Goal: Task Accomplishment & Management: Manage account settings

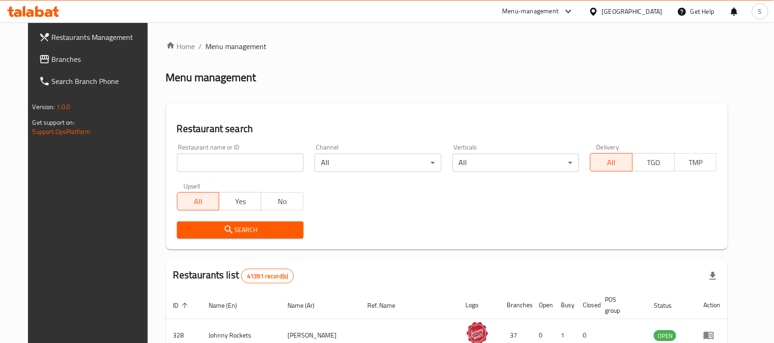
click at [52, 65] on span "Branches" at bounding box center [101, 59] width 98 height 11
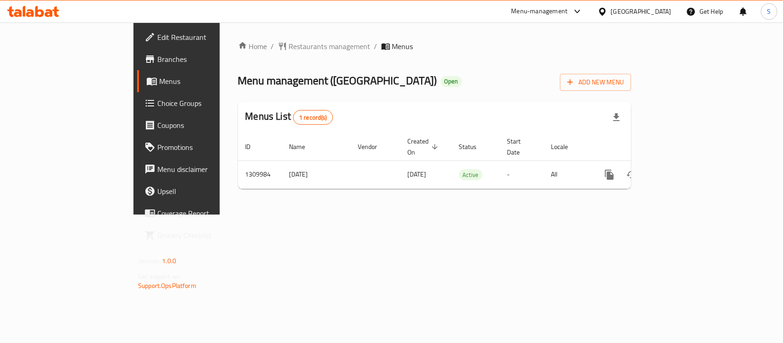
click at [623, 7] on div "[GEOGRAPHIC_DATA]" at bounding box center [641, 11] width 61 height 10
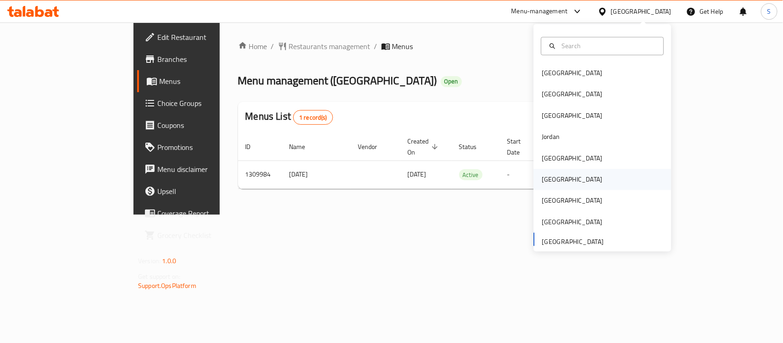
click at [555, 182] on div "Oman" at bounding box center [571, 179] width 75 height 21
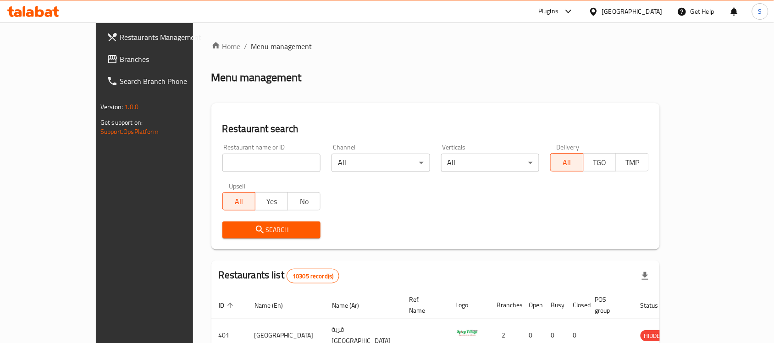
click at [99, 51] on link "Branches" at bounding box center [162, 59] width 126 height 22
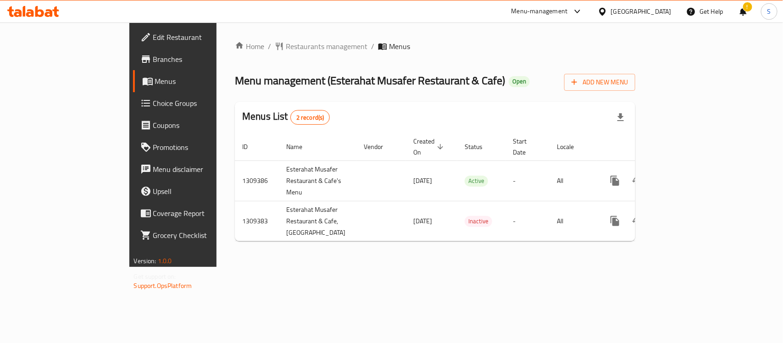
click at [659, 12] on div "Oman" at bounding box center [641, 11] width 61 height 10
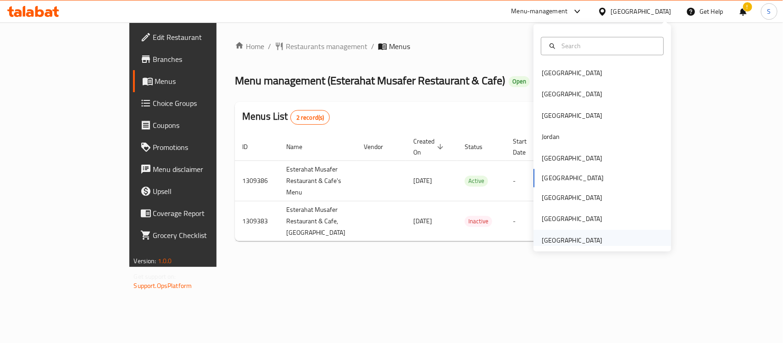
click at [582, 238] on div "[GEOGRAPHIC_DATA]" at bounding box center [572, 240] width 61 height 10
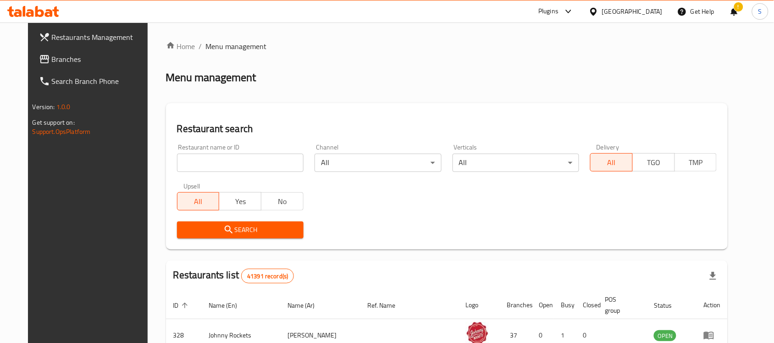
click at [52, 60] on span "Branches" at bounding box center [101, 59] width 98 height 11
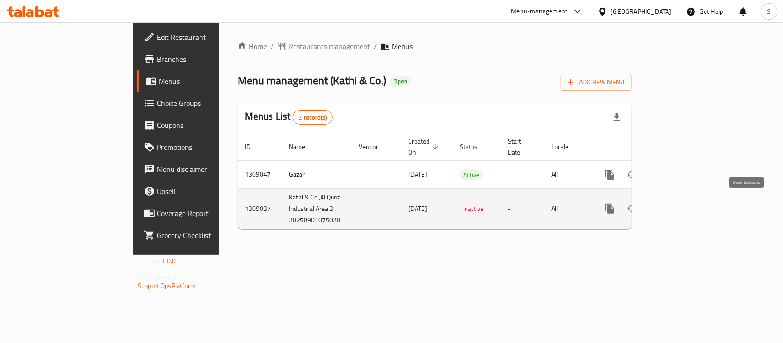
click at [681, 206] on icon "enhanced table" at bounding box center [675, 208] width 11 height 11
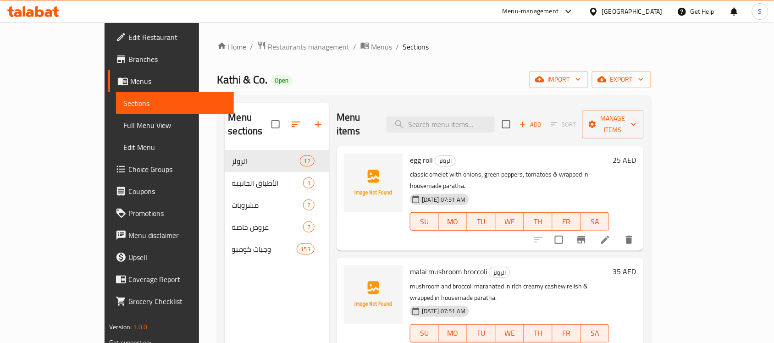
click at [655, 7] on div "[GEOGRAPHIC_DATA]" at bounding box center [632, 11] width 61 height 10
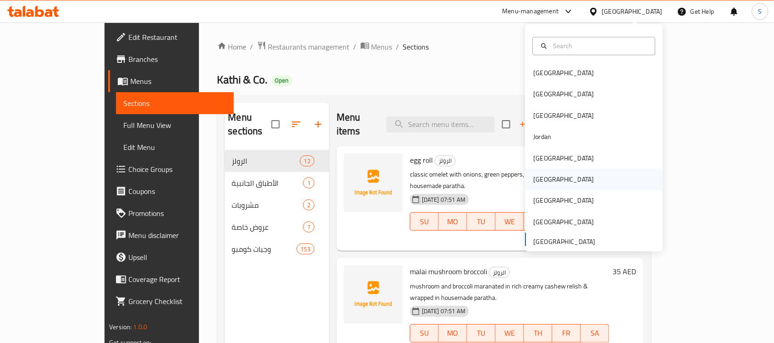
click at [542, 184] on div "[GEOGRAPHIC_DATA]" at bounding box center [563, 179] width 75 height 21
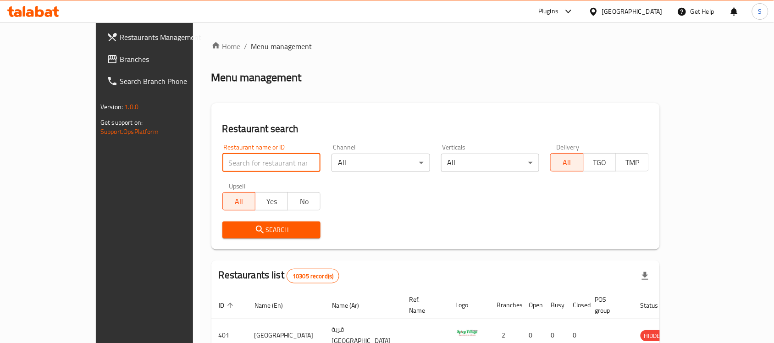
click at [254, 166] on input "search" at bounding box center [271, 163] width 99 height 18
click at [99, 44] on link "Restaurants Management" at bounding box center [162, 37] width 126 height 22
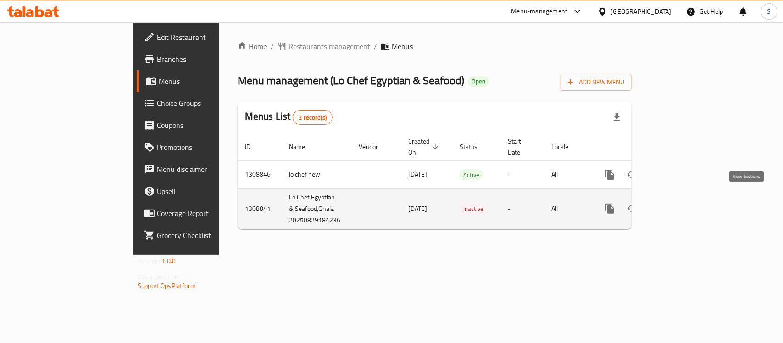
click at [681, 203] on icon "enhanced table" at bounding box center [675, 208] width 11 height 11
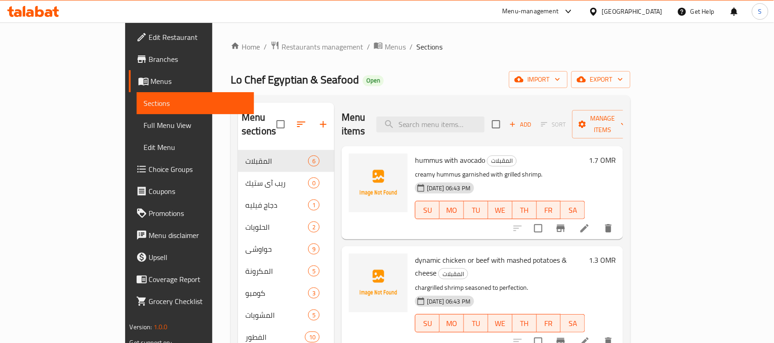
click at [149, 36] on span "Edit Restaurant" at bounding box center [198, 37] width 98 height 11
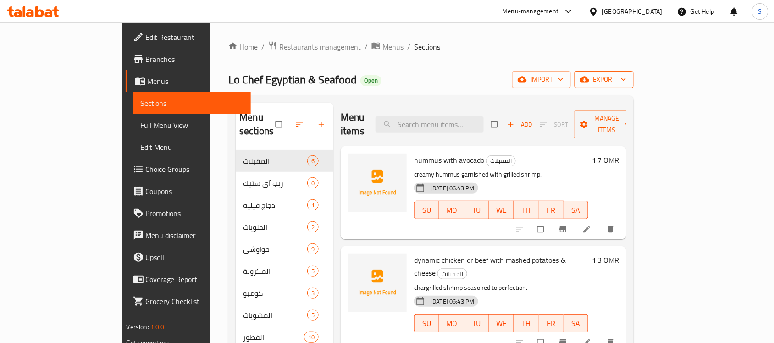
click at [626, 77] on span "export" at bounding box center [604, 79] width 44 height 11
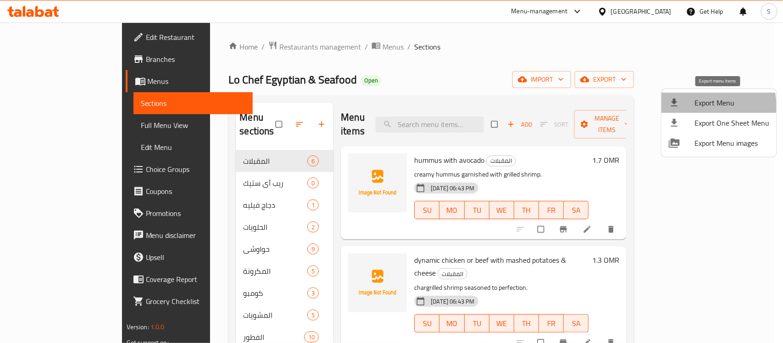
click at [705, 105] on span "Export Menu" at bounding box center [731, 102] width 75 height 11
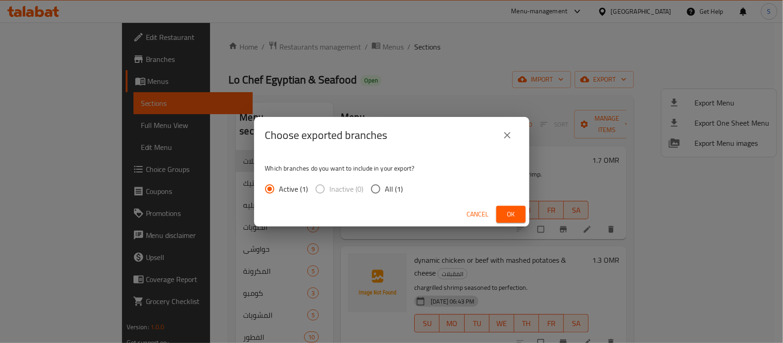
click at [385, 191] on span "All (1)" at bounding box center [394, 188] width 18 height 11
click at [384, 191] on input "All (1)" at bounding box center [375, 188] width 19 height 19
radio input "true"
click at [514, 216] on span "Ok" at bounding box center [510, 214] width 15 height 11
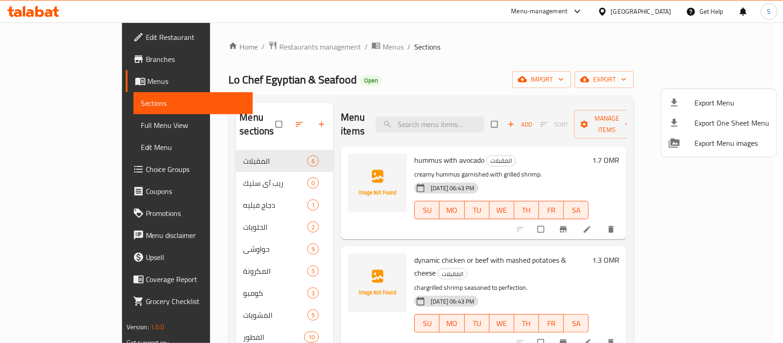
click at [397, 57] on div at bounding box center [391, 171] width 783 height 343
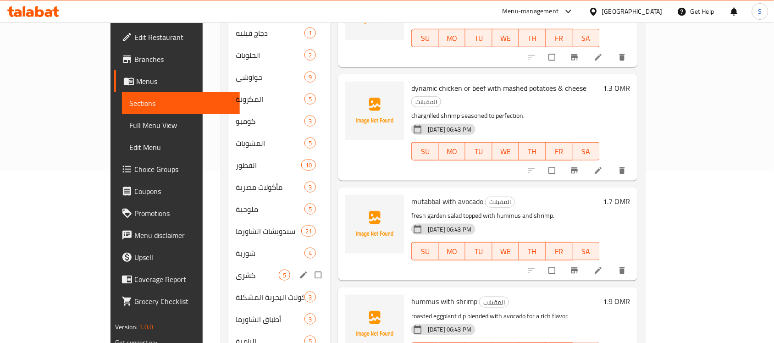
scroll to position [196, 0]
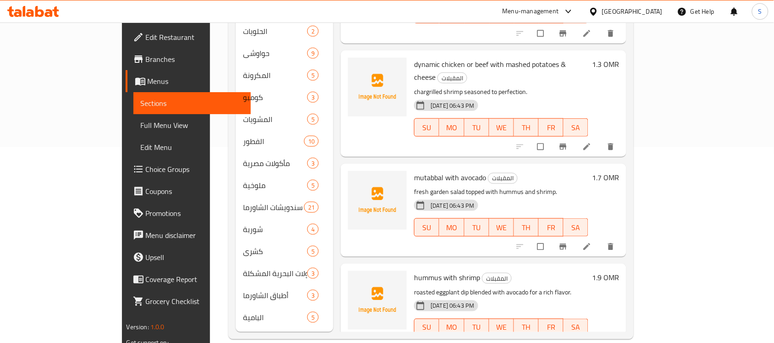
drag, startPoint x: 72, startPoint y: 127, endPoint x: 486, endPoint y: 5, distance: 431.9
click at [141, 127] on span "Full Menu View" at bounding box center [192, 125] width 103 height 11
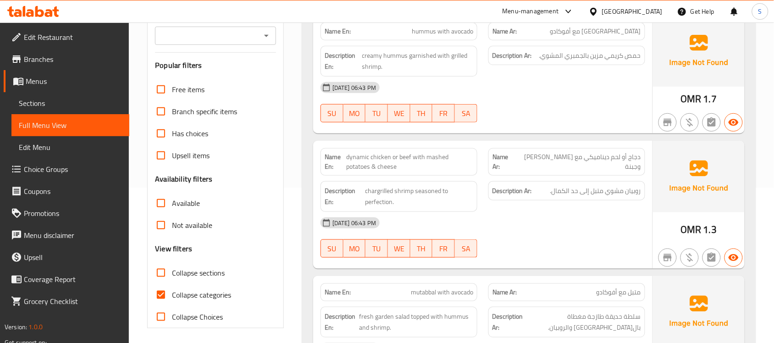
scroll to position [172, 0]
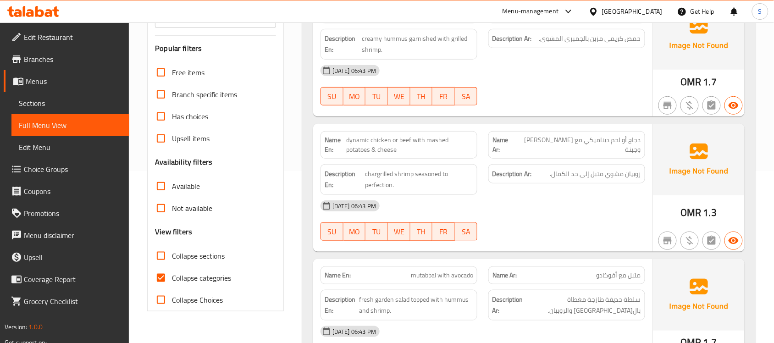
click at [202, 251] on span "Collapse sections" at bounding box center [198, 255] width 53 height 11
click at [172, 251] on input "Collapse sections" at bounding box center [161, 256] width 22 height 22
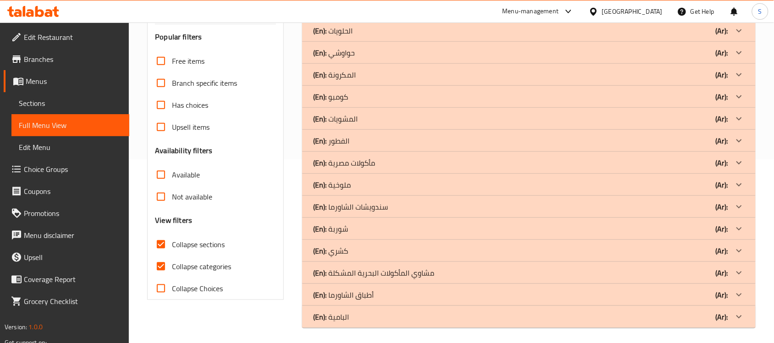
scroll to position [187, 0]
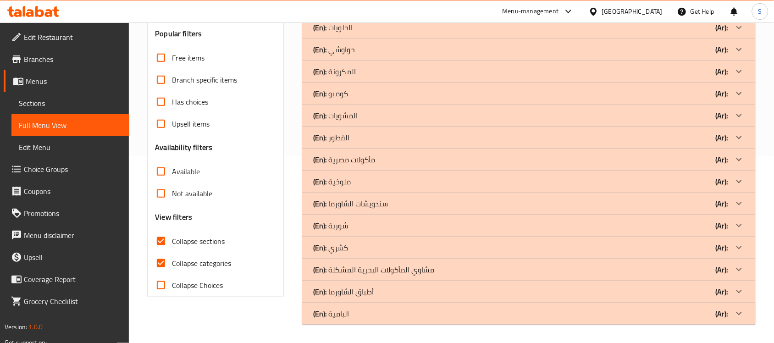
click at [156, 238] on input "Collapse sections" at bounding box center [161, 241] width 22 height 22
checkbox input "false"
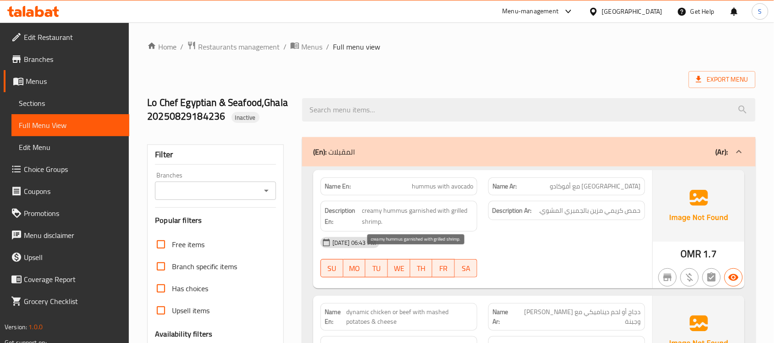
scroll to position [3241, 0]
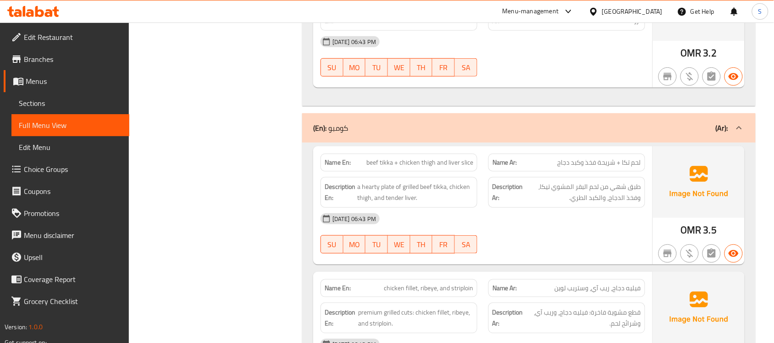
click at [446, 167] on span "beef tikka + chicken thigh and liver slice" at bounding box center [419, 163] width 107 height 10
copy span "beef tikka + chicken thigh and liver slice"
click at [568, 183] on div "Description Ar: طبق شهي من لحم البقر المشوي تيكا، وفخذ الدجاج، والكبد الطري." at bounding box center [567, 192] width 168 height 42
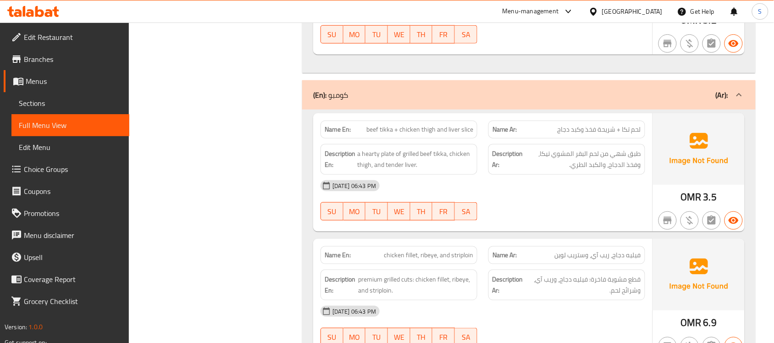
scroll to position [3183, 0]
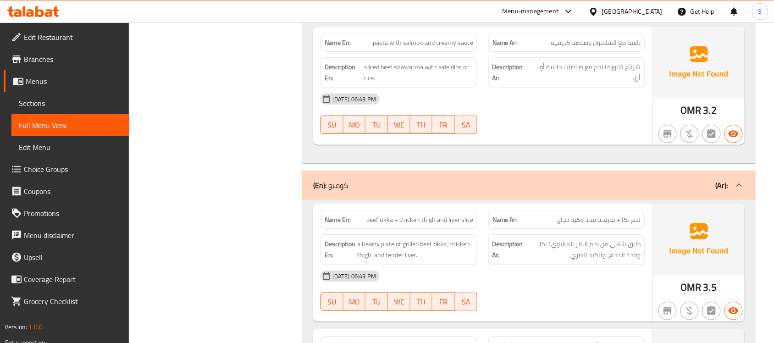
click at [459, 191] on div "(En): كومبو (Ar):" at bounding box center [520, 185] width 415 height 11
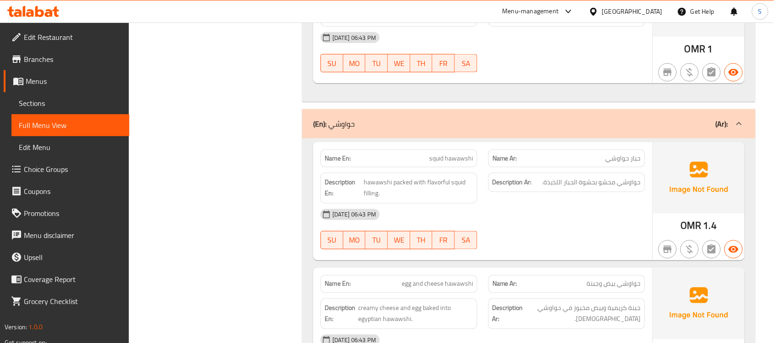
scroll to position [1318, 0]
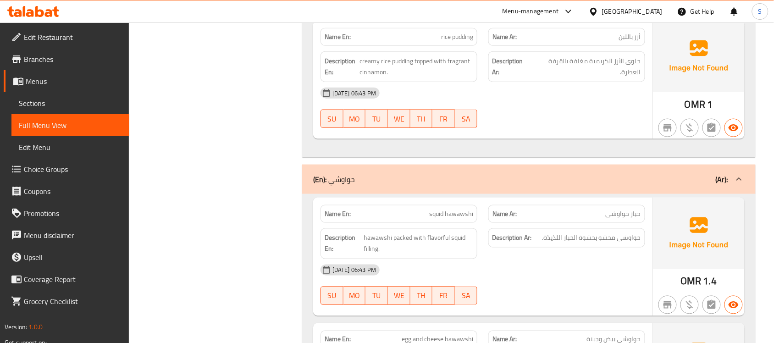
click at [451, 185] on div "(En): حواوشي (Ar):" at bounding box center [520, 179] width 415 height 11
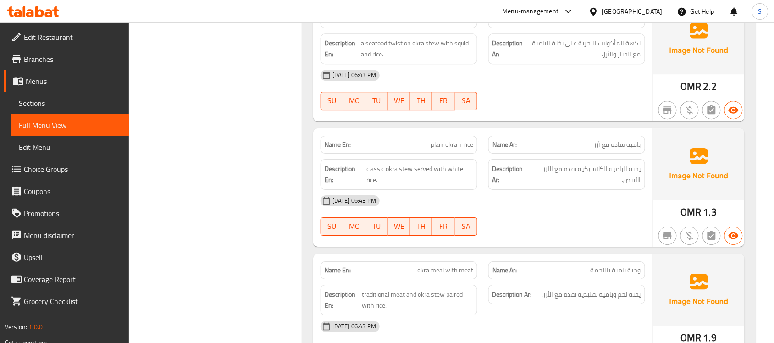
scroll to position [9909, 0]
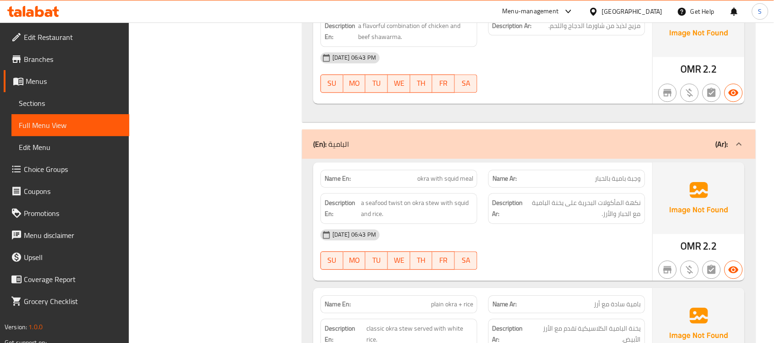
click at [464, 149] on div "(En): البامية (Ar):" at bounding box center [520, 143] width 415 height 11
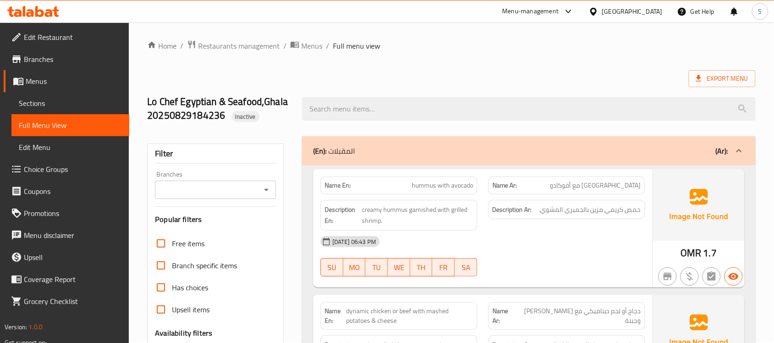
scroll to position [0, 0]
click at [421, 154] on div "(En): المقبلات (Ar):" at bounding box center [520, 151] width 415 height 11
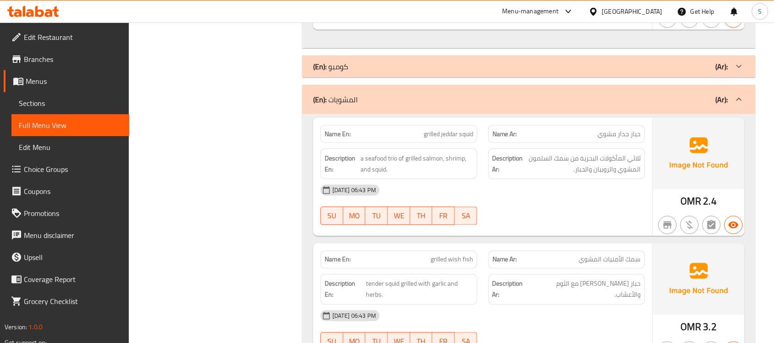
scroll to position [1188, 0]
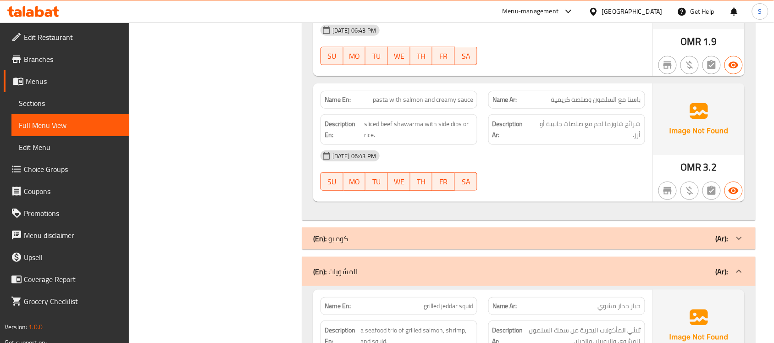
click at [402, 271] on div "(En): المشويات (Ar):" at bounding box center [520, 271] width 415 height 11
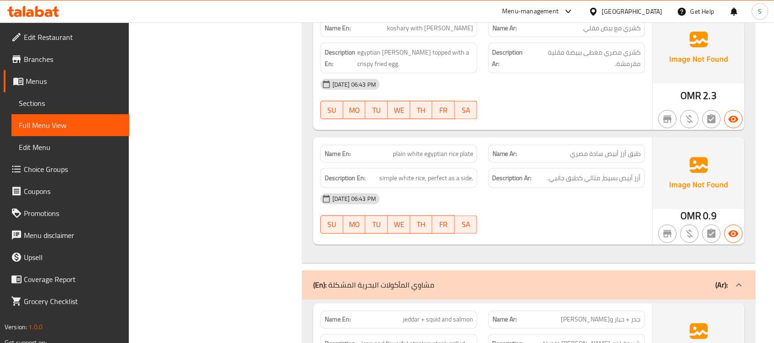
scroll to position [7511, 0]
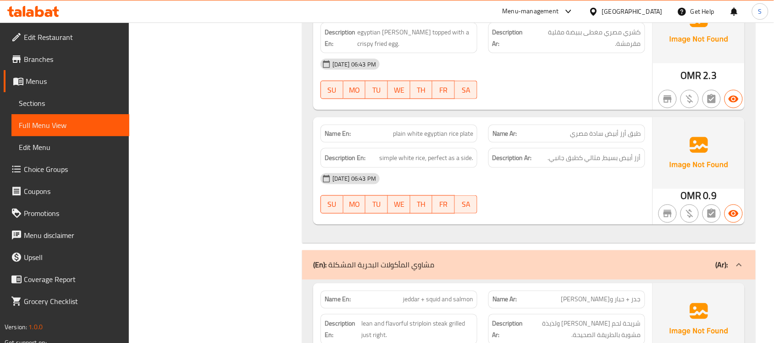
click at [441, 271] on div "(En): مشاوي المأكولات البحرية المشكلة (Ar):" at bounding box center [520, 265] width 415 height 11
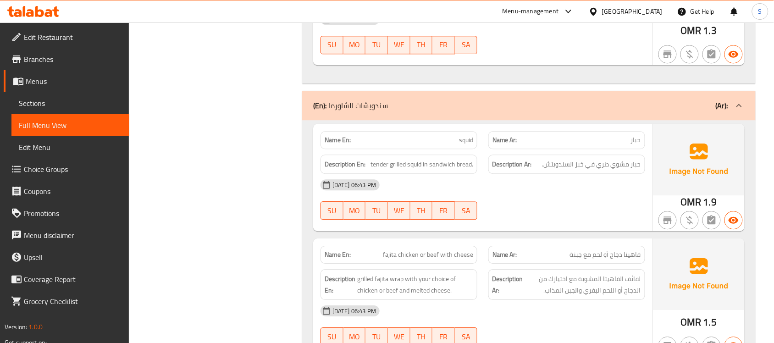
scroll to position [95, 0]
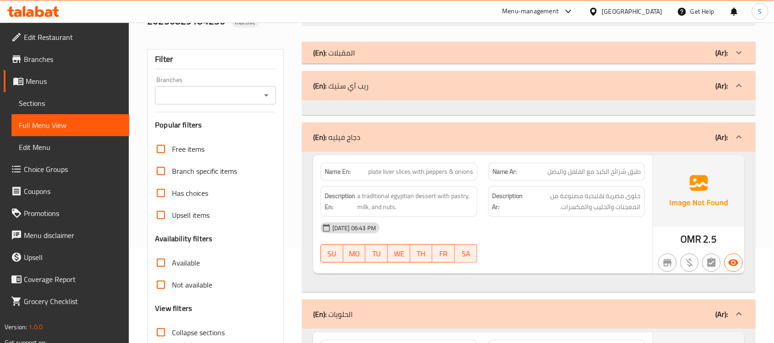
click at [445, 141] on div "(En): دجاج فيليه (Ar):" at bounding box center [520, 137] width 415 height 11
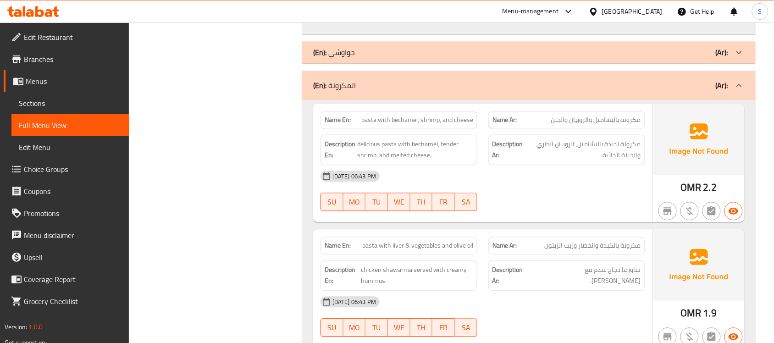
scroll to position [497, 0]
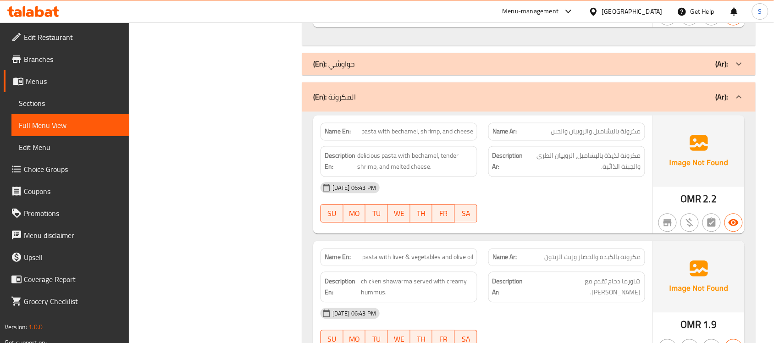
click at [425, 102] on div "(En): المكرونة (Ar):" at bounding box center [520, 97] width 415 height 11
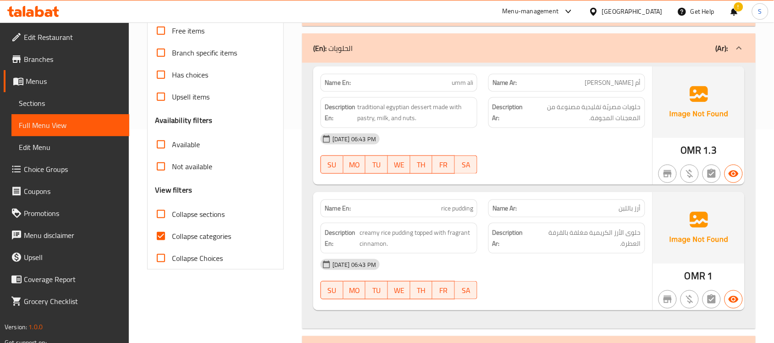
scroll to position [386, 0]
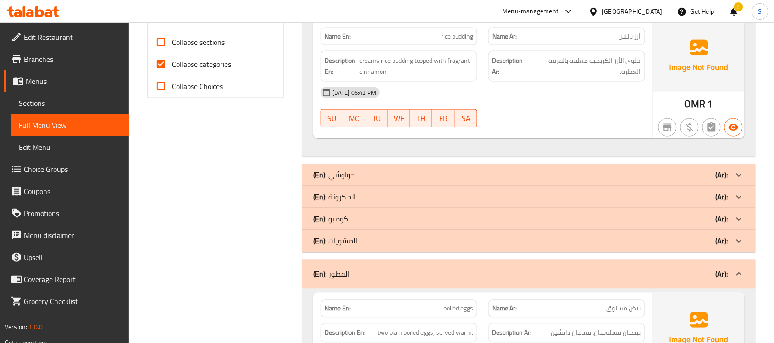
click at [398, 282] on div "(En): الفطور (Ar):" at bounding box center [528, 274] width 453 height 29
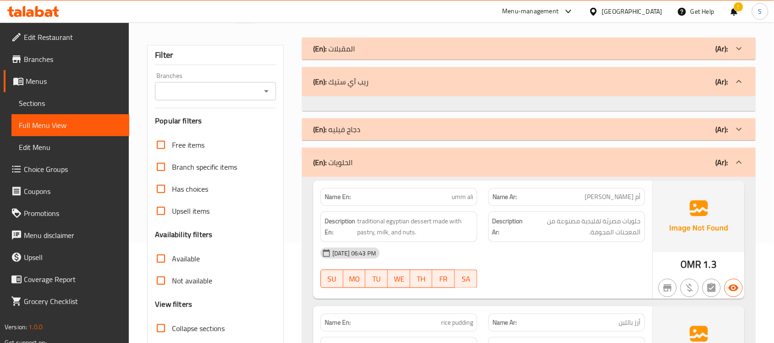
scroll to position [99, 0]
click at [455, 168] on div "(En): الحلويات (Ar):" at bounding box center [528, 162] width 453 height 29
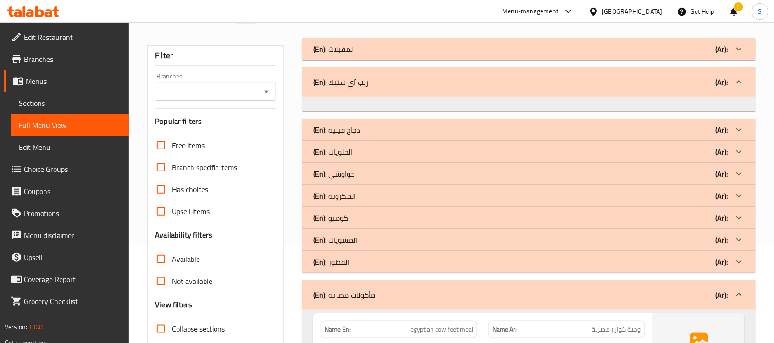
click at [454, 132] on div "(En): دجاج فيليه (Ar):" at bounding box center [520, 129] width 415 height 11
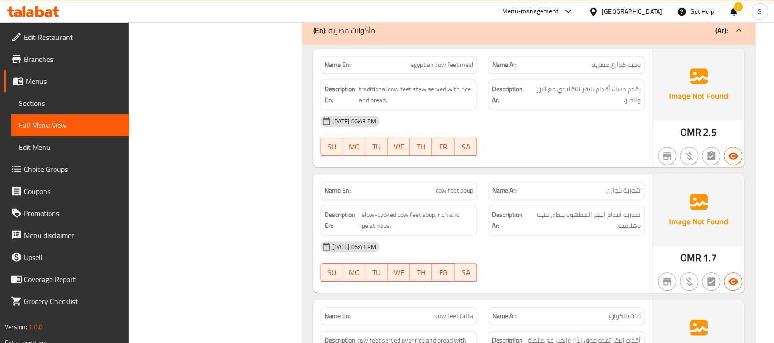
scroll to position [328, 0]
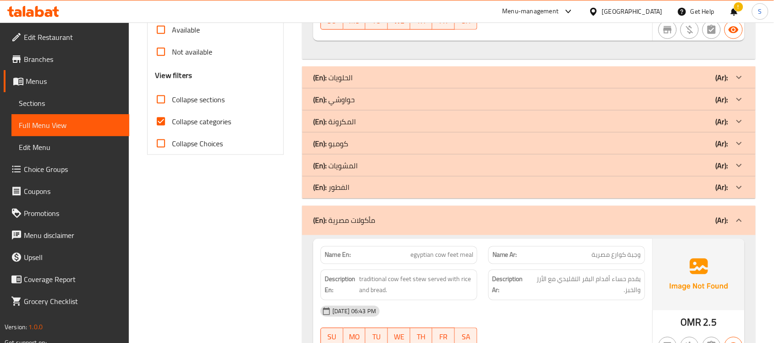
drag, startPoint x: 341, startPoint y: 218, endPoint x: 351, endPoint y: 209, distance: 13.7
click at [342, 218] on p "(En): مأكولات مصرية" at bounding box center [344, 220] width 62 height 11
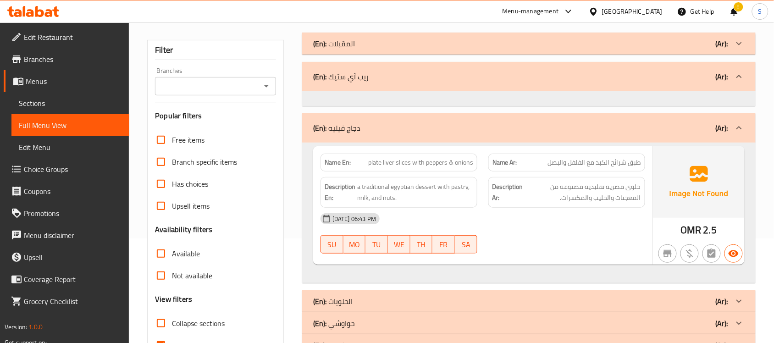
scroll to position [99, 0]
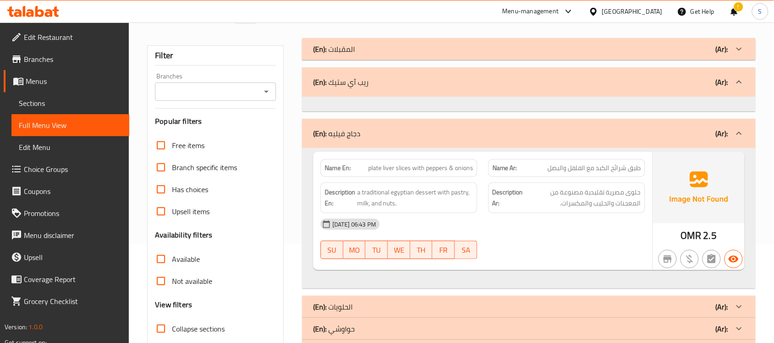
click at [383, 134] on div "(En): دجاج فيليه (Ar):" at bounding box center [520, 133] width 415 height 11
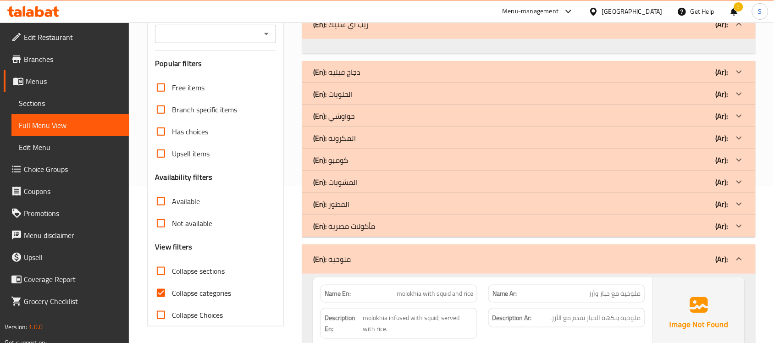
scroll to position [156, 0]
click at [382, 134] on div "(En): المكرونة (Ar):" at bounding box center [520, 138] width 415 height 11
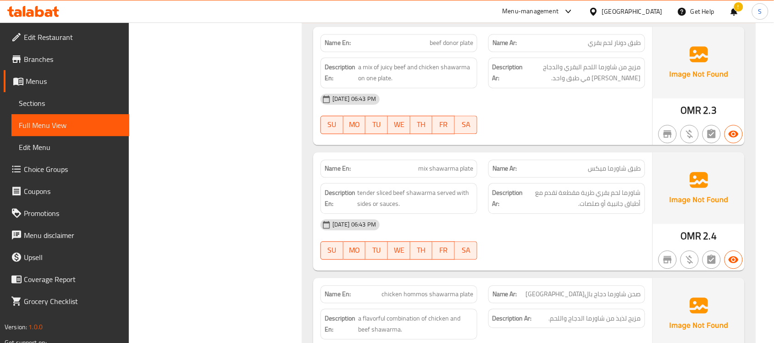
scroll to position [5693, 0]
drag, startPoint x: 649, startPoint y: 10, endPoint x: 650, endPoint y: 14, distance: 4.7
click at [650, 10] on div "Oman" at bounding box center [632, 11] width 61 height 10
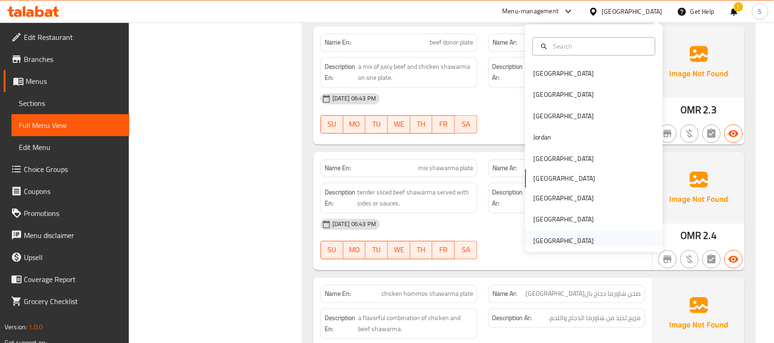
click at [555, 238] on div "[GEOGRAPHIC_DATA]" at bounding box center [564, 241] width 61 height 10
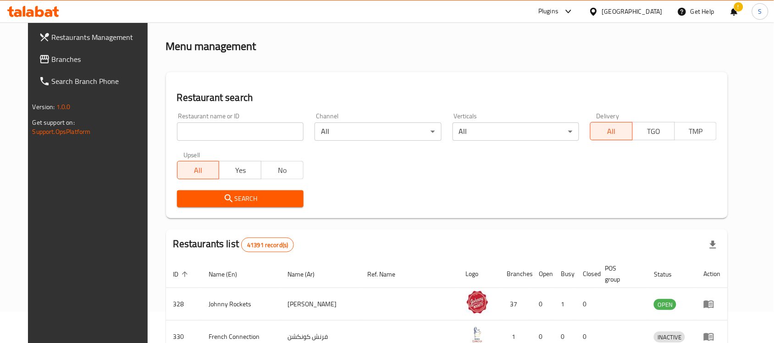
scroll to position [340, 0]
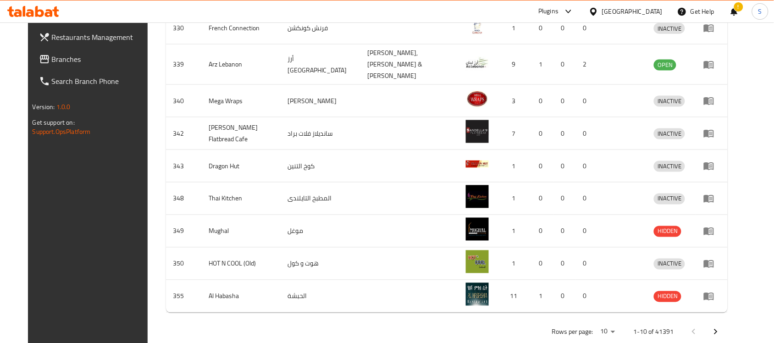
click at [34, 51] on link "Branches" at bounding box center [95, 59] width 126 height 22
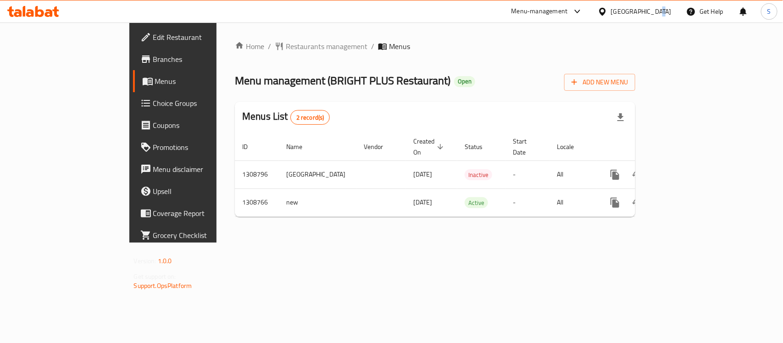
click at [656, 11] on div "[GEOGRAPHIC_DATA]" at bounding box center [641, 11] width 61 height 10
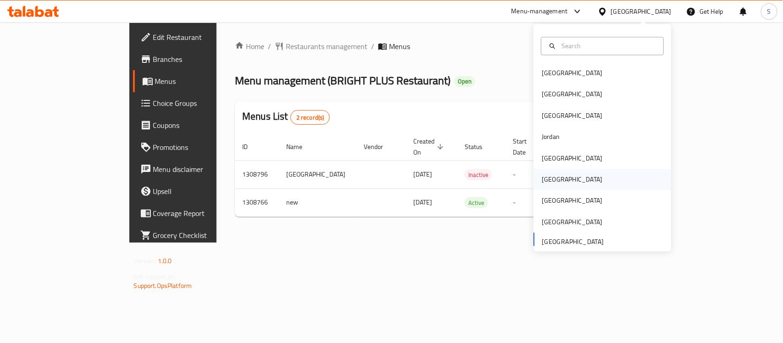
click at [559, 181] on div "[GEOGRAPHIC_DATA]" at bounding box center [602, 179] width 138 height 21
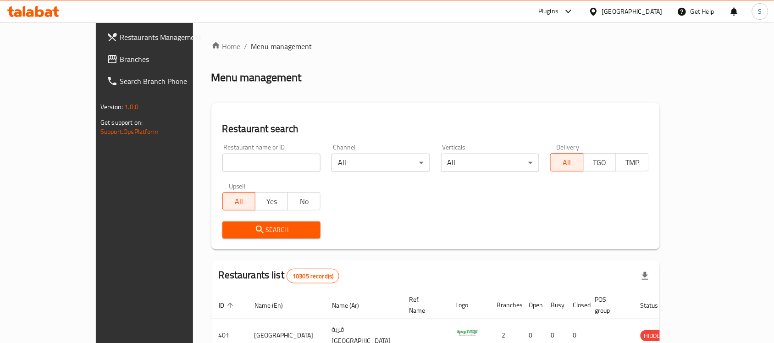
click at [120, 61] on span "Branches" at bounding box center [169, 59] width 98 height 11
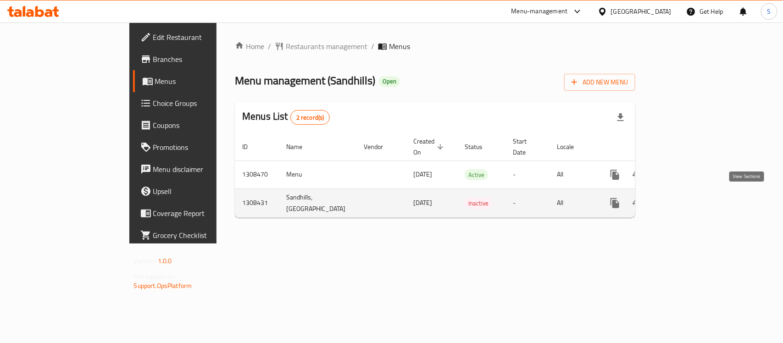
click at [686, 198] on icon "enhanced table" at bounding box center [680, 203] width 11 height 11
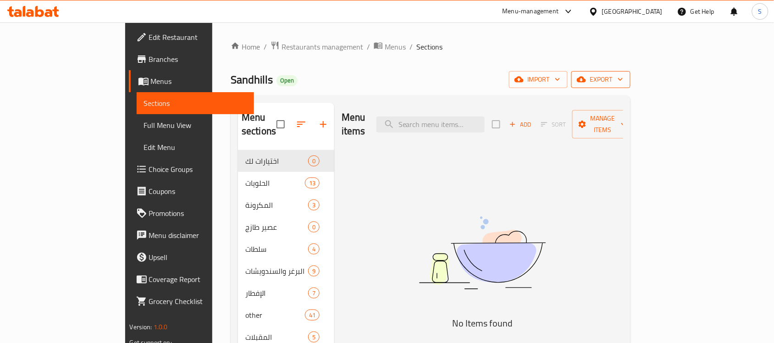
click at [623, 78] on span "export" at bounding box center [601, 79] width 44 height 11
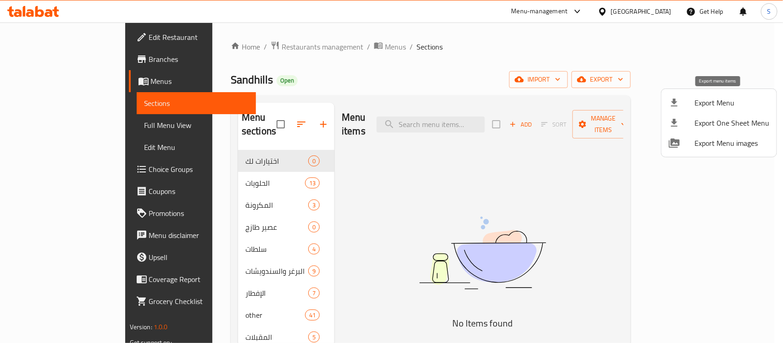
click at [705, 106] on span "Export Menu" at bounding box center [731, 102] width 75 height 11
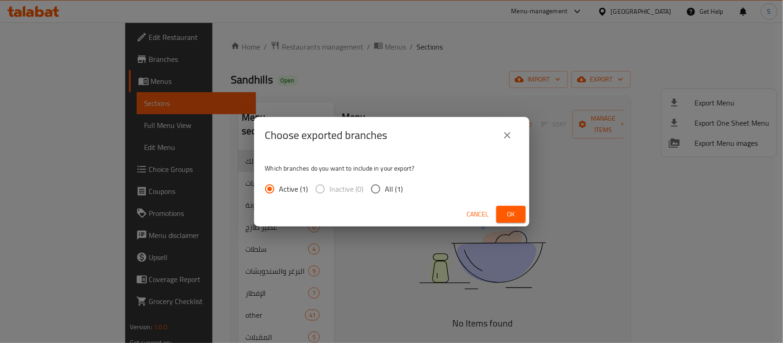
click at [377, 187] on input "All (1)" at bounding box center [375, 188] width 19 height 19
radio input "true"
click at [507, 209] on button "Ok" at bounding box center [510, 214] width 29 height 17
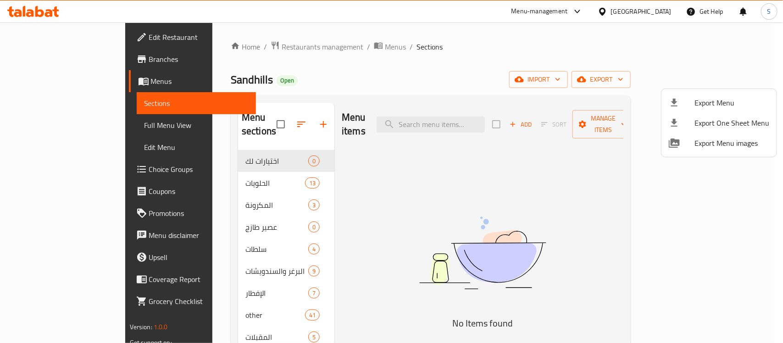
click at [58, 39] on div at bounding box center [391, 171] width 783 height 343
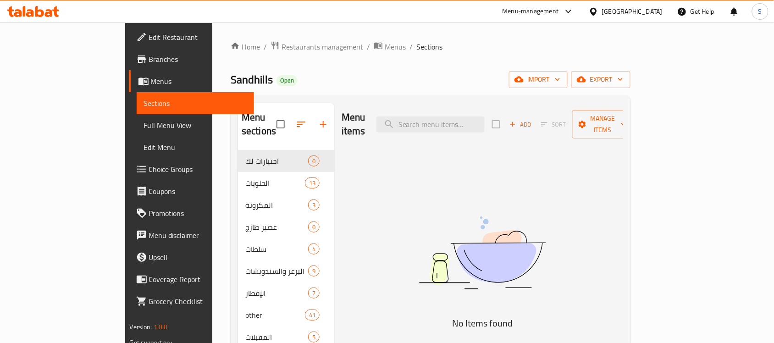
click at [149, 35] on span "Edit Restaurant" at bounding box center [198, 37] width 98 height 11
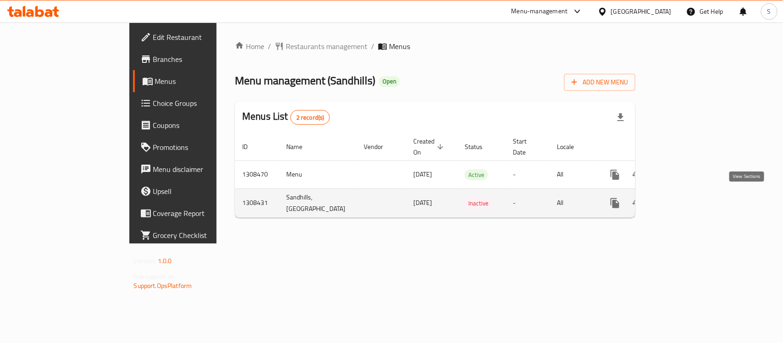
click at [686, 202] on icon "enhanced table" at bounding box center [680, 203] width 11 height 11
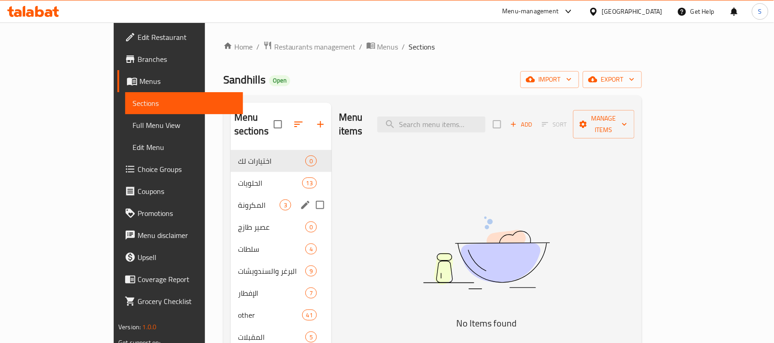
scroll to position [57, 0]
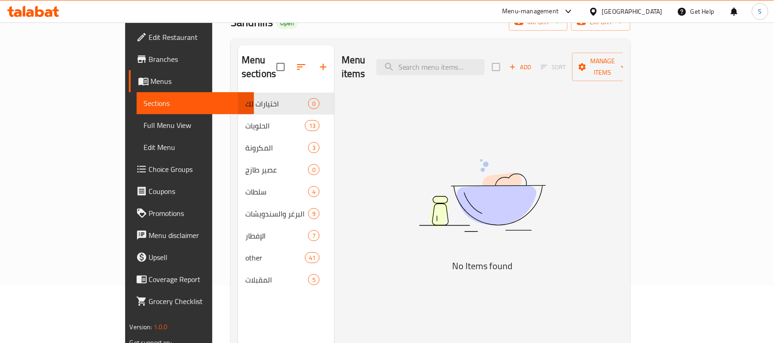
click at [144, 122] on span "Full Menu View" at bounding box center [195, 125] width 103 height 11
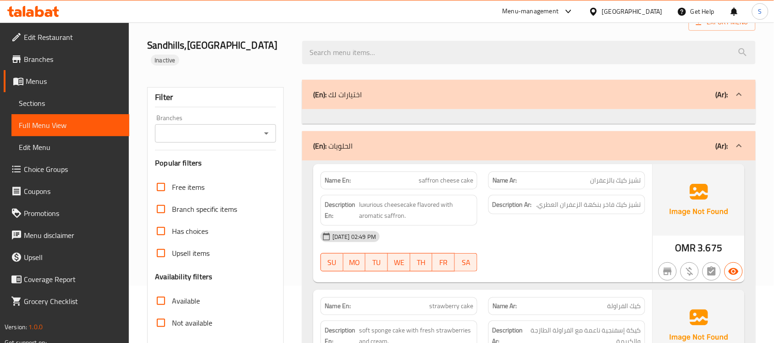
click at [537, 30] on div "Sandhills,Bawsher Heights 20250827144917 Inactive" at bounding box center [451, 52] width 619 height 55
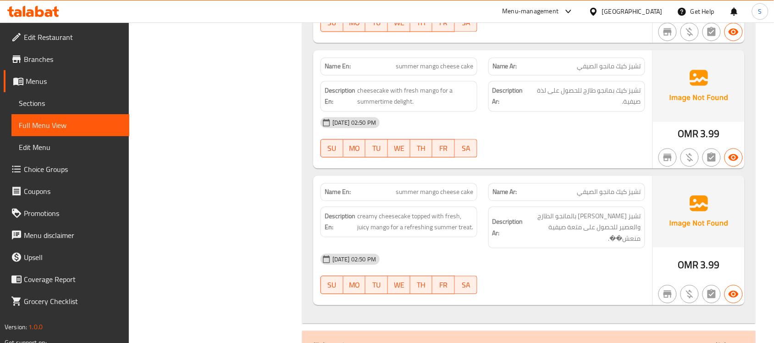
scroll to position [1567, 0]
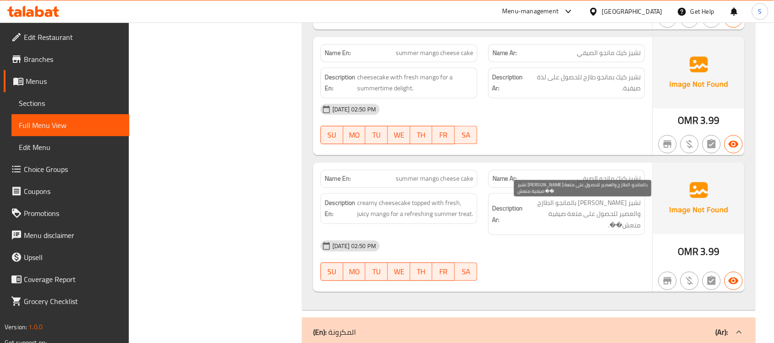
click at [610, 217] on span "تشيز كيك كريمي مغطى بالمانجو الطازج والعصير للحصول على متعة صيفية منعش��." at bounding box center [583, 214] width 116 height 34
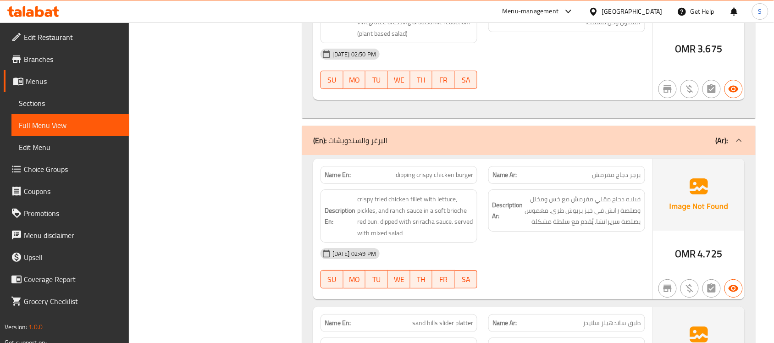
scroll to position [10431, 0]
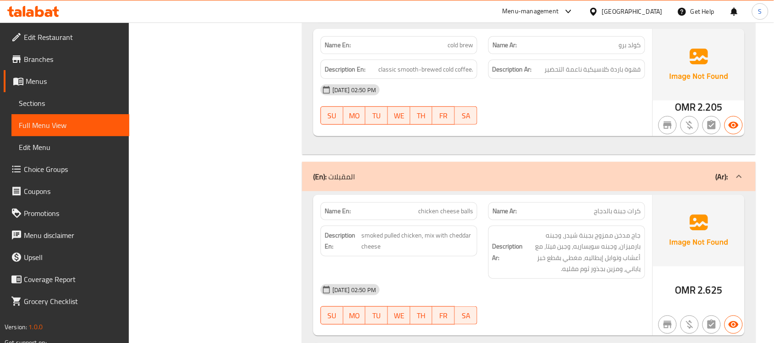
click at [444, 206] on span "chicken cheese balls" at bounding box center [445, 211] width 55 height 10
copy span "chicken cheese balls"
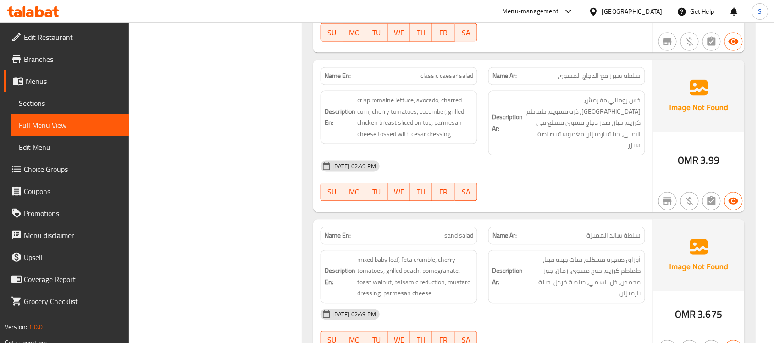
scroll to position [2556, 0]
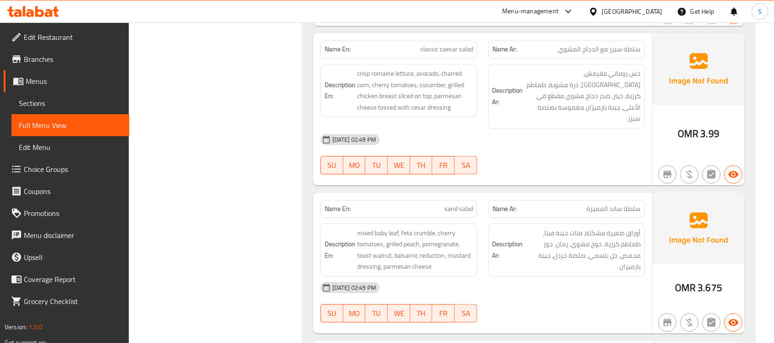
click at [465, 204] on span "sand salad" at bounding box center [458, 209] width 29 height 10
copy span "sand salad"
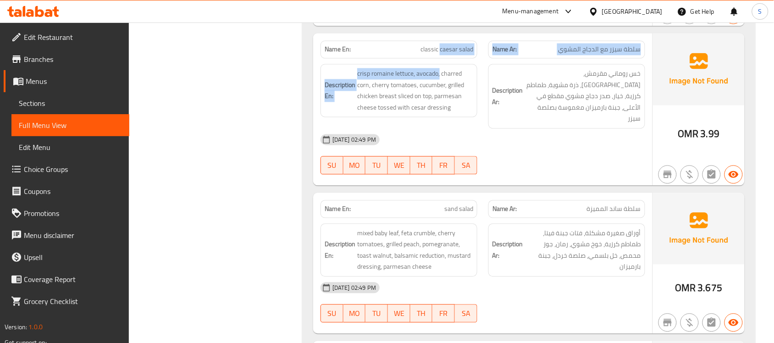
click at [441, 65] on div "Name En: classic caesar salad Name Ar: سلطة سيزر مع الدجاج المشوي Description E…" at bounding box center [482, 109] width 339 height 152
click at [441, 50] on span "classic caesar salad" at bounding box center [446, 50] width 53 height 10
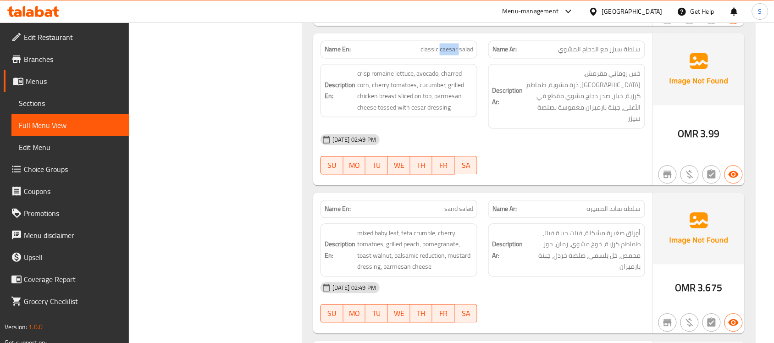
click at [441, 50] on span "classic caesar salad" at bounding box center [446, 50] width 53 height 10
click at [588, 210] on p "Name Ar: سلطة ساند المميزة" at bounding box center [566, 209] width 149 height 10
click at [469, 207] on span "sand salad" at bounding box center [458, 209] width 29 height 10
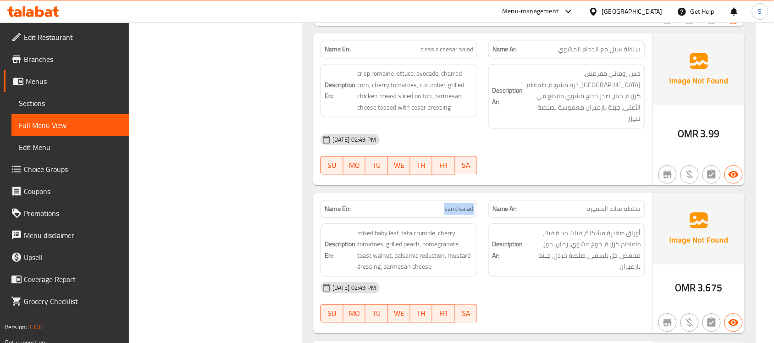
click at [469, 207] on span "sand salad" at bounding box center [458, 209] width 29 height 10
copy span "sand salad"
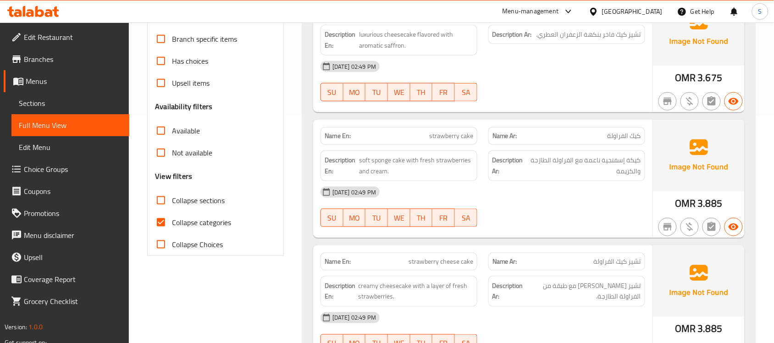
scroll to position [229, 0]
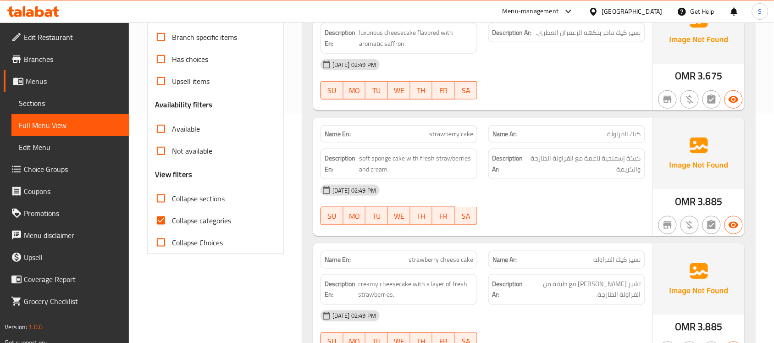
drag, startPoint x: 162, startPoint y: 198, endPoint x: 433, endPoint y: 39, distance: 314.4
click at [161, 198] on input "Collapse sections" at bounding box center [161, 199] width 22 height 22
checkbox input "true"
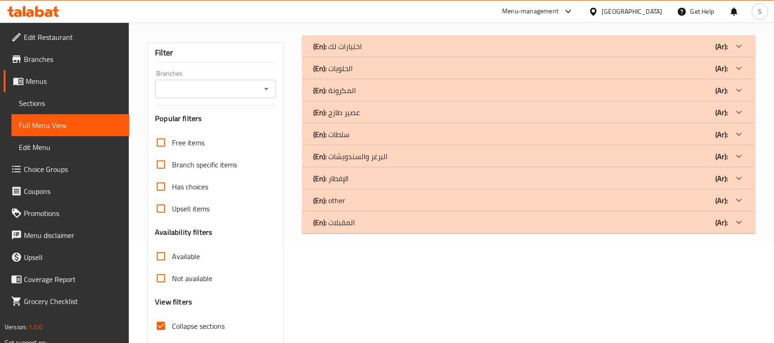
scroll to position [101, 0]
click at [388, 61] on div "(En): الحلويات (Ar):" at bounding box center [528, 69] width 453 height 22
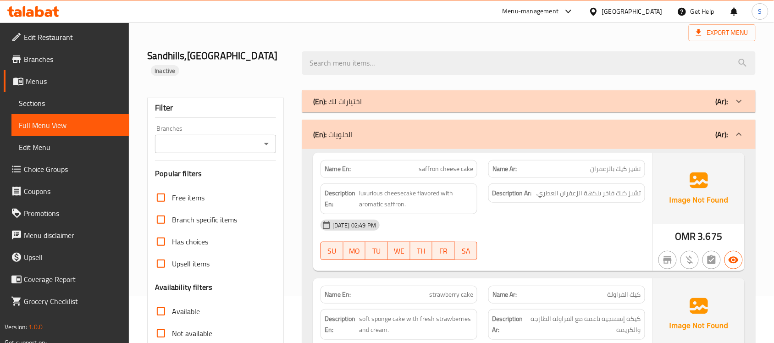
scroll to position [0, 0]
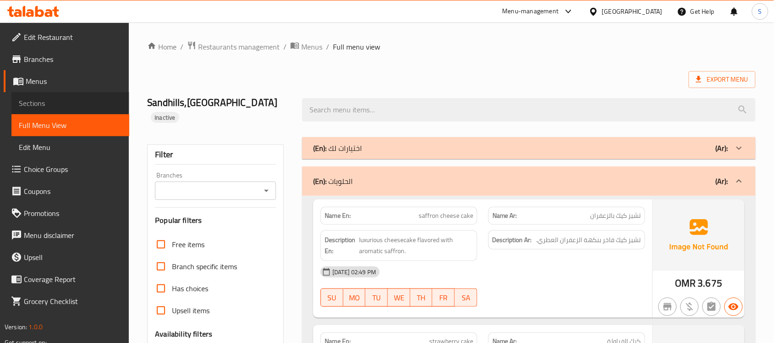
click at [38, 94] on link "Sections" at bounding box center [70, 103] width 118 height 22
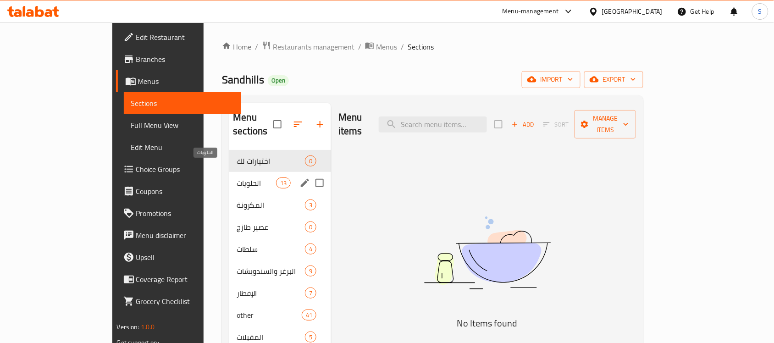
click at [237, 177] on span "الحلويات" at bounding box center [256, 182] width 39 height 11
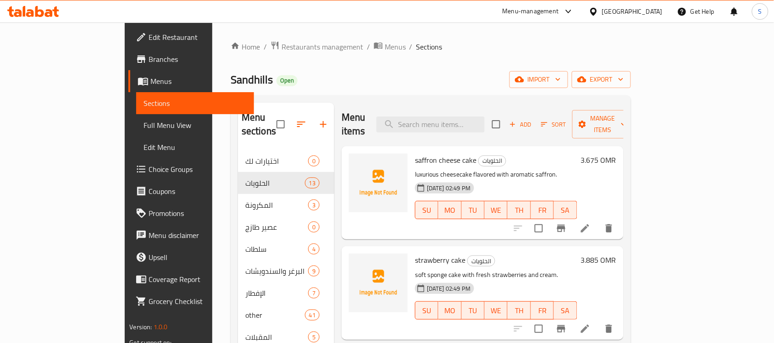
click at [144, 129] on span "Full Menu View" at bounding box center [195, 125] width 103 height 11
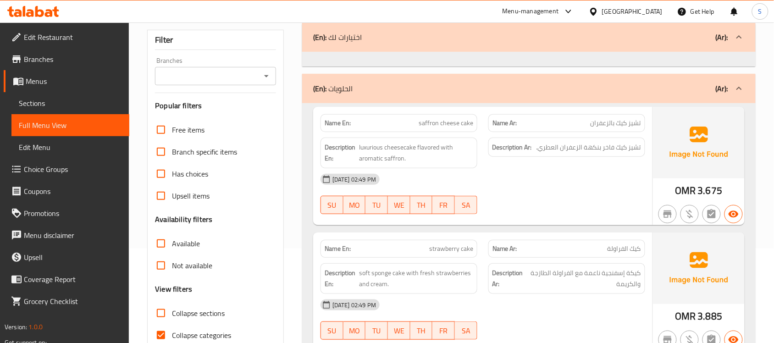
scroll to position [115, 0]
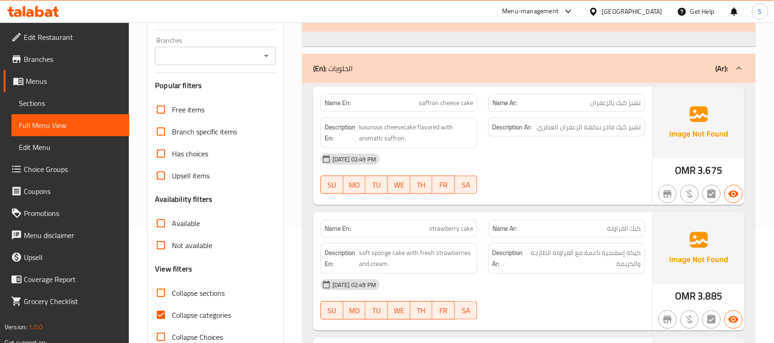
drag, startPoint x: 165, startPoint y: 294, endPoint x: 291, endPoint y: 251, distance: 133.4
click at [164, 294] on input "Collapse sections" at bounding box center [161, 293] width 22 height 22
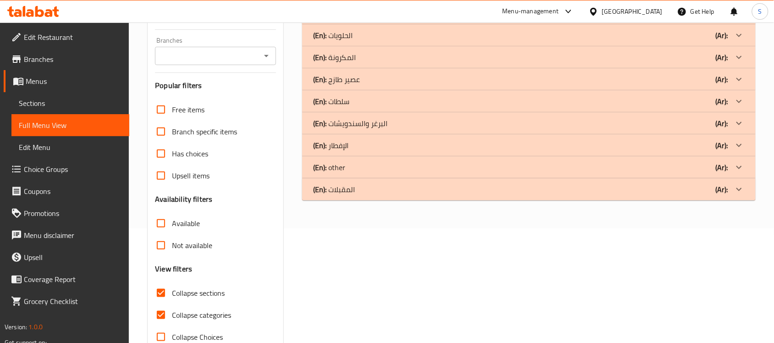
scroll to position [57, 0]
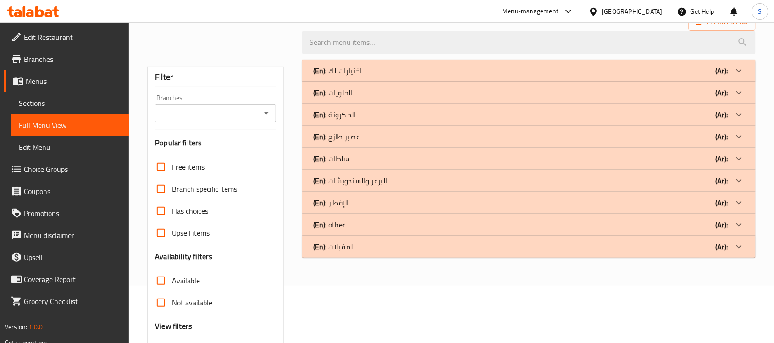
click at [380, 82] on div "(En): الحلويات (Ar):" at bounding box center [528, 93] width 453 height 22
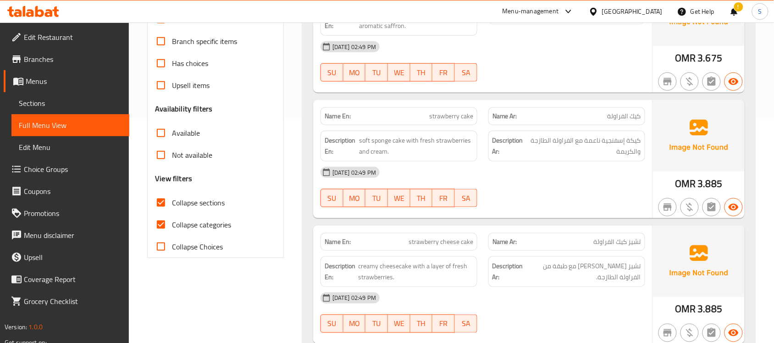
scroll to position [135, 0]
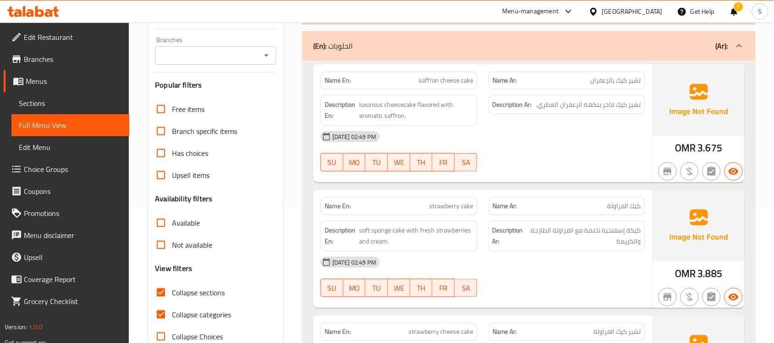
click at [389, 53] on div "(En): الحلويات (Ar):" at bounding box center [528, 45] width 453 height 29
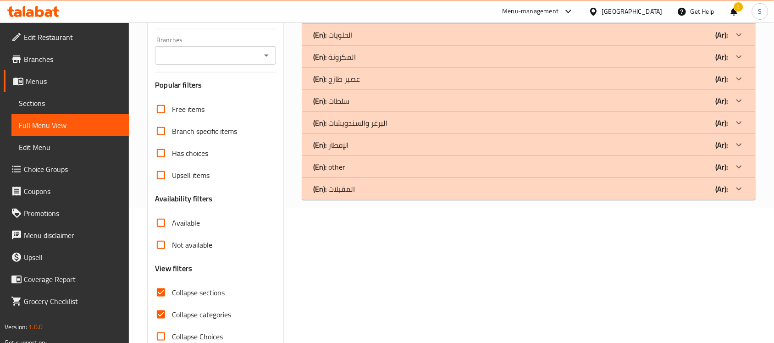
click at [163, 291] on input "Collapse sections" at bounding box center [161, 293] width 22 height 22
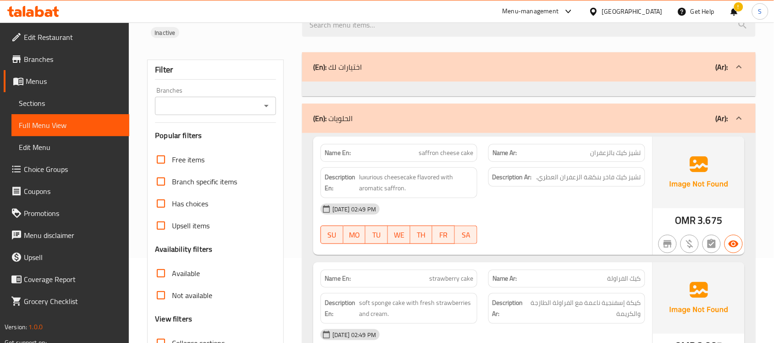
scroll to position [172, 0]
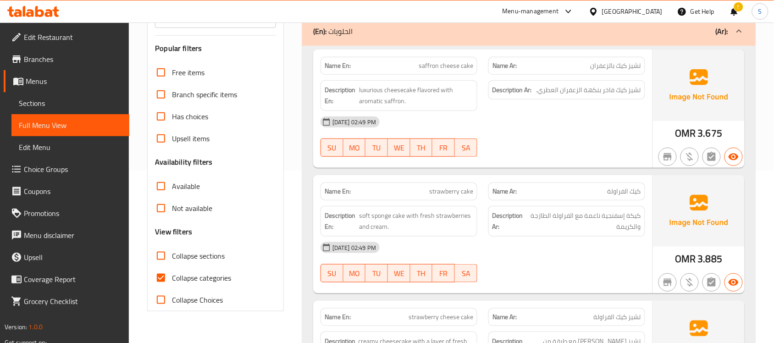
drag, startPoint x: 166, startPoint y: 257, endPoint x: 439, endPoint y: 132, distance: 299.6
click at [166, 257] on input "Collapse sections" at bounding box center [161, 256] width 22 height 22
checkbox input "true"
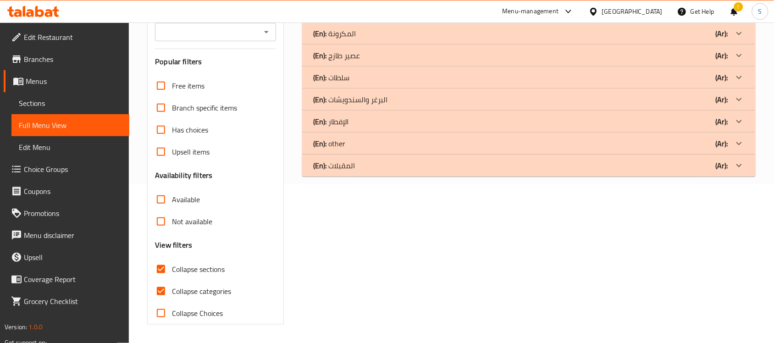
scroll to position [159, 0]
click at [399, 147] on div "(En): other (Ar):" at bounding box center [520, 143] width 415 height 11
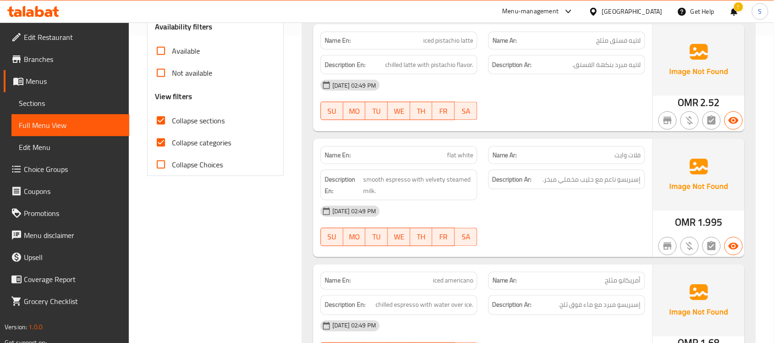
scroll to position [331, 0]
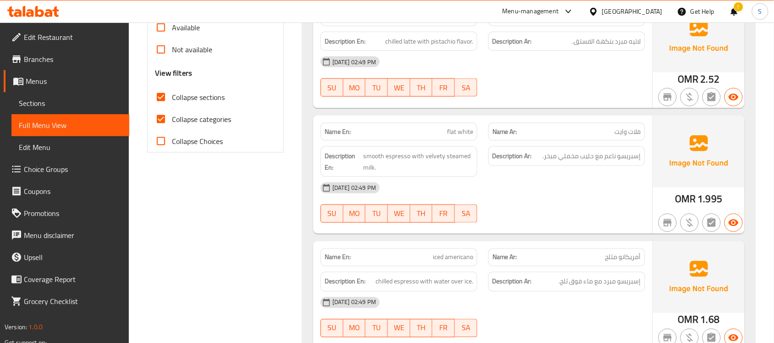
click at [44, 100] on span "Sections" at bounding box center [70, 103] width 103 height 11
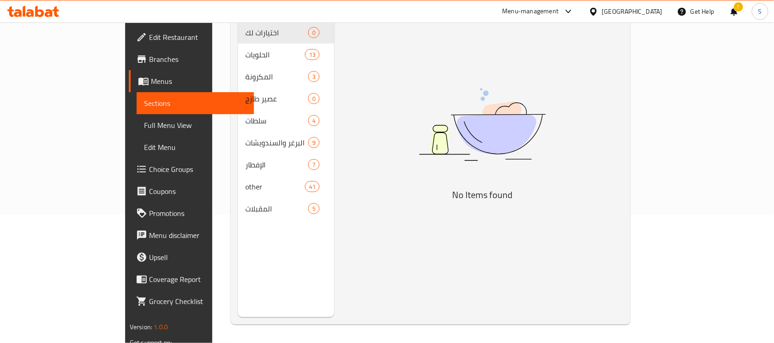
scroll to position [129, 0]
click at [144, 127] on span "Full Menu View" at bounding box center [195, 125] width 103 height 11
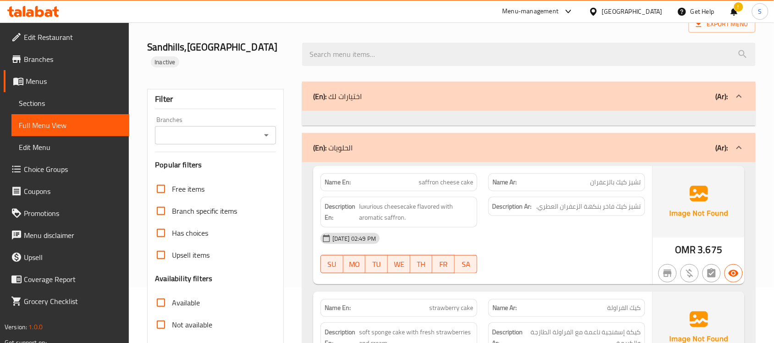
scroll to position [129, 0]
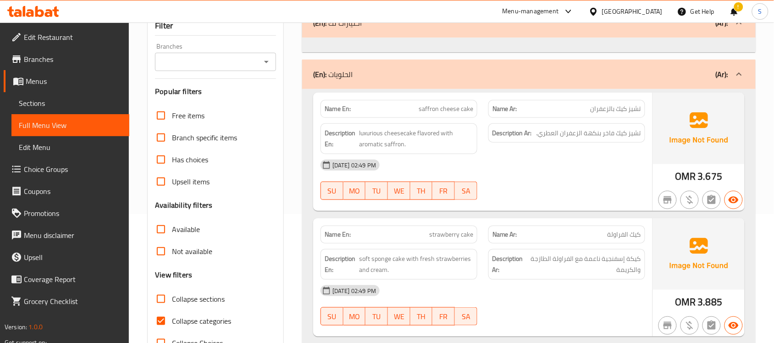
click at [161, 300] on input "Collapse sections" at bounding box center [161, 299] width 22 height 22
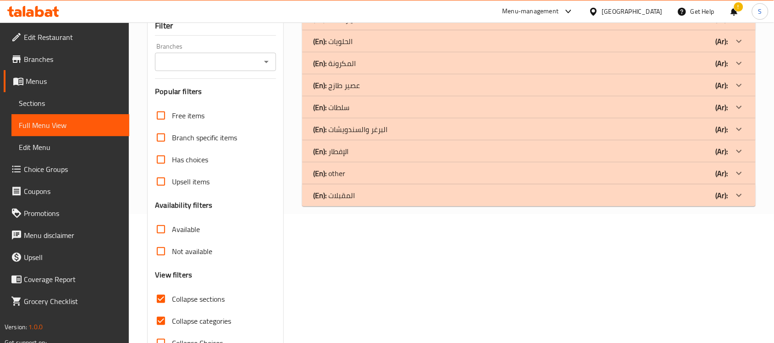
click at [360, 167] on div "(En): other (Ar):" at bounding box center [528, 173] width 453 height 22
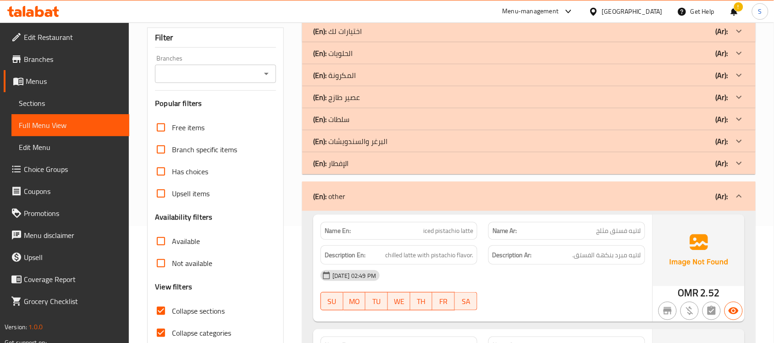
scroll to position [229, 0]
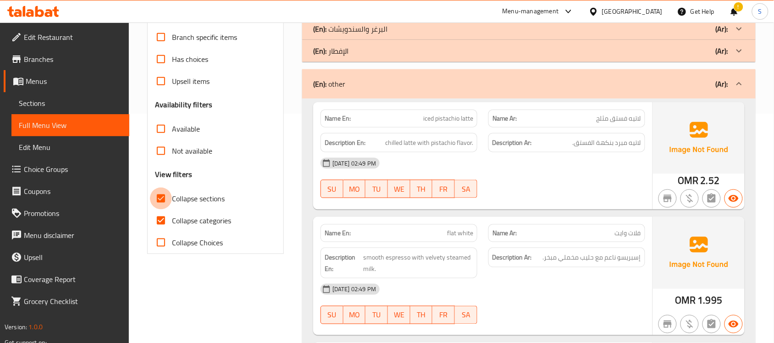
click at [166, 200] on input "Collapse sections" at bounding box center [161, 199] width 22 height 22
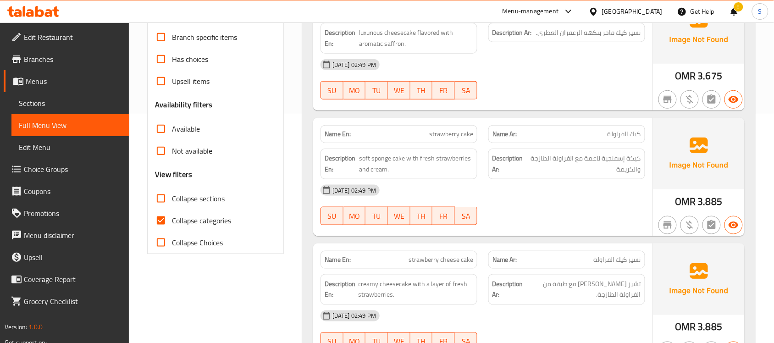
click at [166, 200] on input "Collapse sections" at bounding box center [161, 199] width 22 height 22
checkbox input "true"
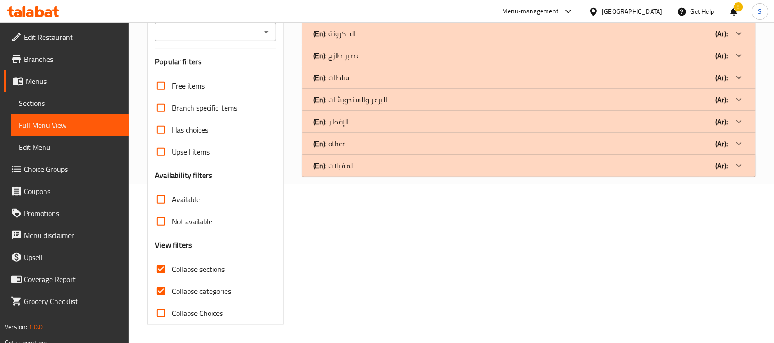
scroll to position [159, 0]
click at [166, 200] on input "Available" at bounding box center [161, 199] width 22 height 22
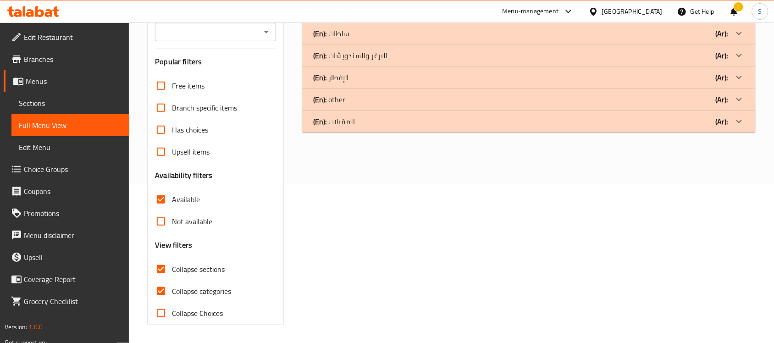
click at [165, 200] on input "Available" at bounding box center [161, 199] width 22 height 22
checkbox input "false"
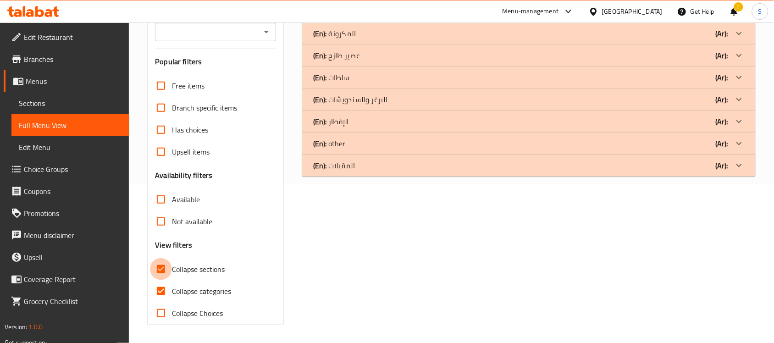
drag, startPoint x: 159, startPoint y: 266, endPoint x: 188, endPoint y: 271, distance: 29.9
click at [160, 266] on input "Collapse sections" at bounding box center [161, 269] width 22 height 22
checkbox input "false"
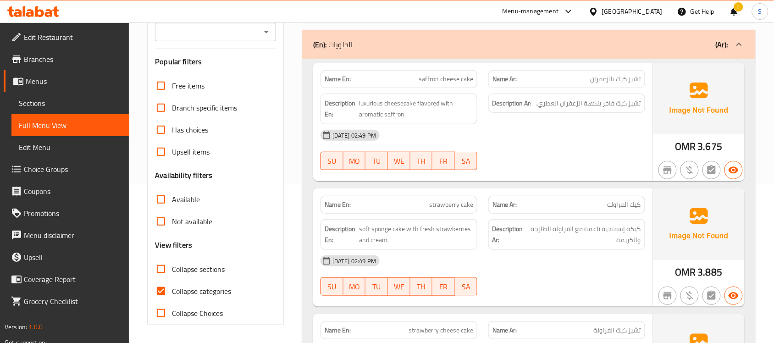
scroll to position [2442, 0]
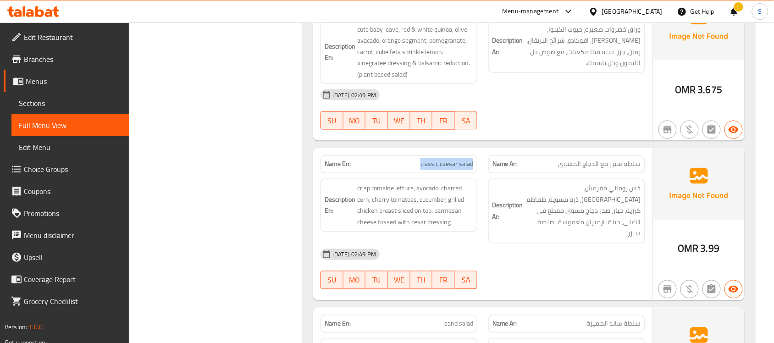
click at [598, 11] on icon at bounding box center [594, 12] width 10 height 10
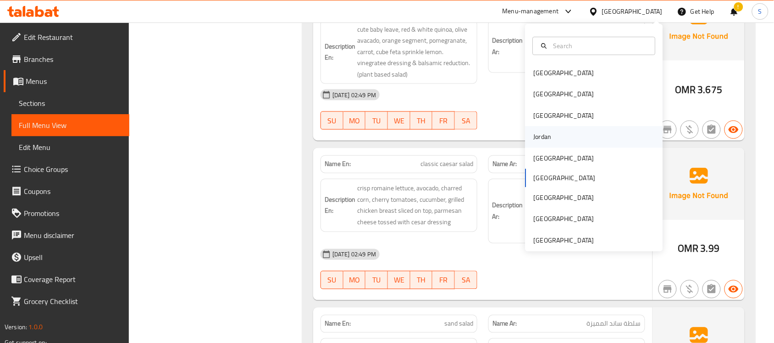
click at [553, 137] on div "Jordan" at bounding box center [594, 137] width 138 height 21
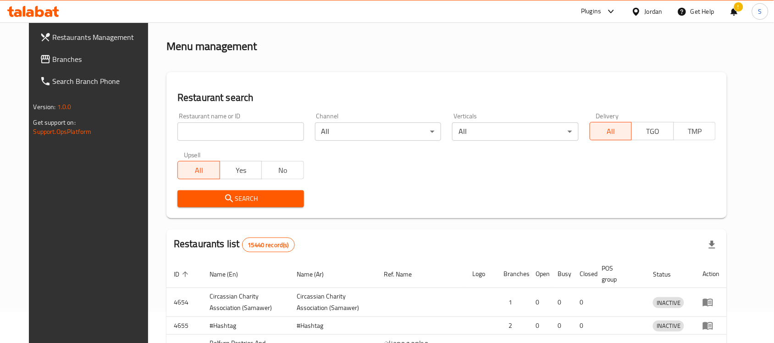
scroll to position [350, 0]
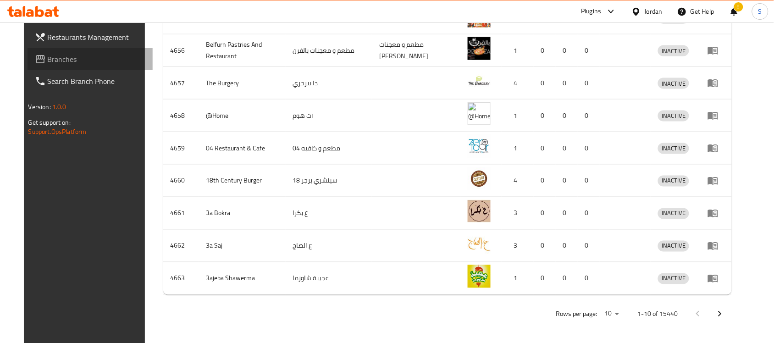
click at [48, 60] on span "Branches" at bounding box center [97, 59] width 98 height 11
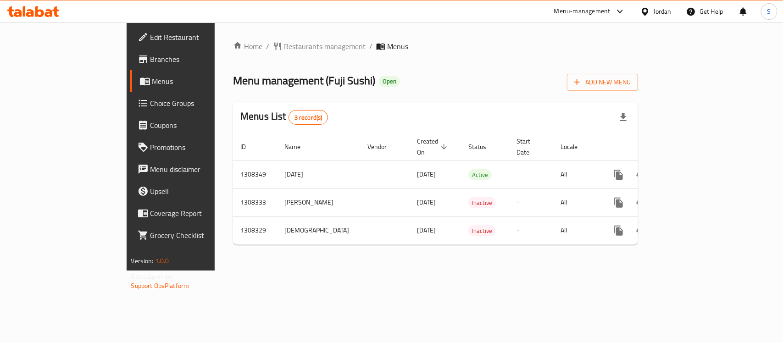
click at [661, 12] on div "Jordan" at bounding box center [662, 11] width 18 height 10
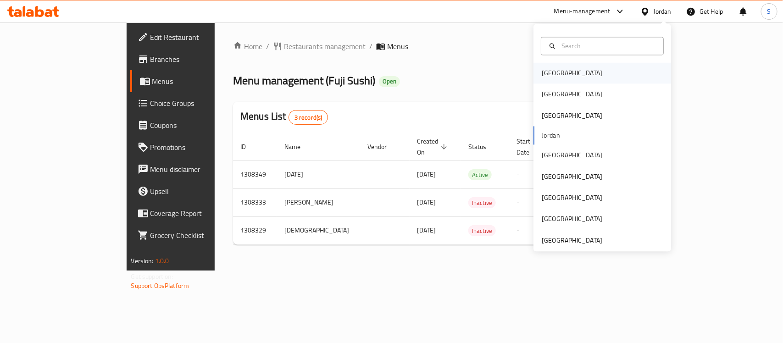
click at [573, 72] on div "[GEOGRAPHIC_DATA]" at bounding box center [602, 73] width 138 height 21
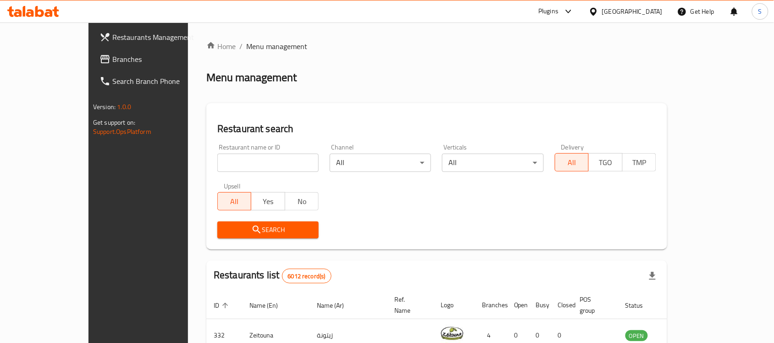
click at [112, 61] on span "Branches" at bounding box center [161, 59] width 98 height 11
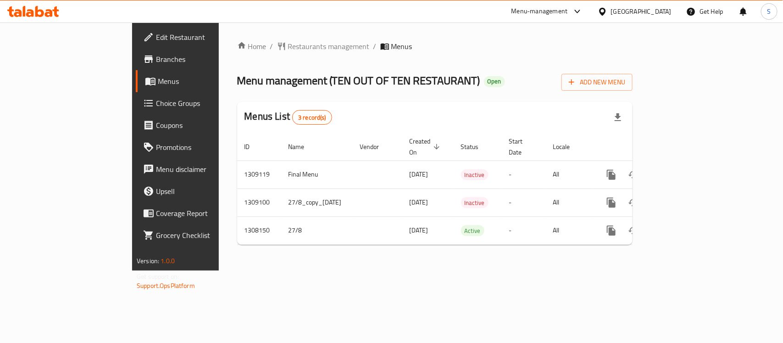
click at [659, 15] on div "[GEOGRAPHIC_DATA]" at bounding box center [641, 11] width 61 height 10
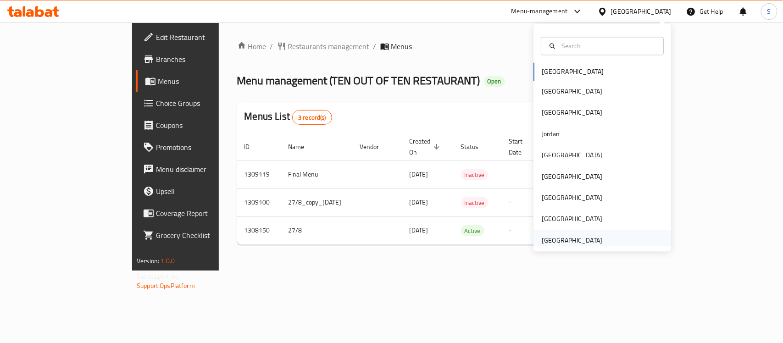
click at [578, 237] on div "[GEOGRAPHIC_DATA]" at bounding box center [572, 240] width 61 height 10
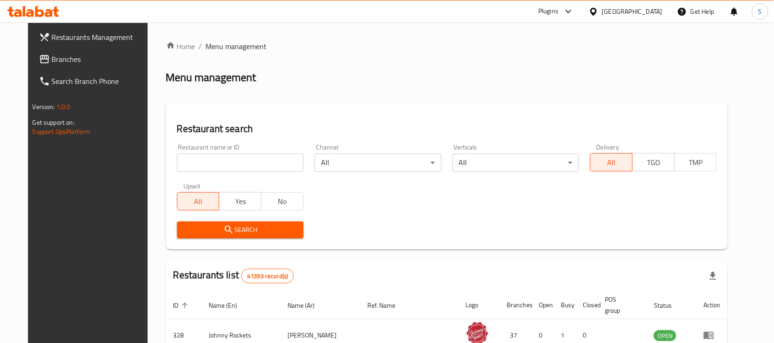
click at [52, 57] on span "Branches" at bounding box center [101, 59] width 98 height 11
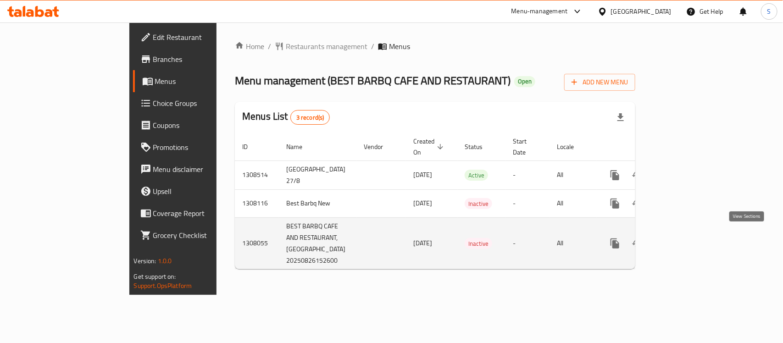
click at [685, 239] on icon "enhanced table" at bounding box center [681, 243] width 8 height 8
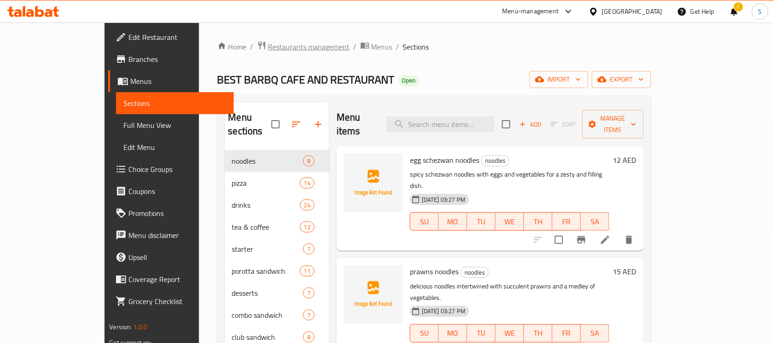
click at [268, 50] on span "Restaurants management" at bounding box center [309, 46] width 82 height 11
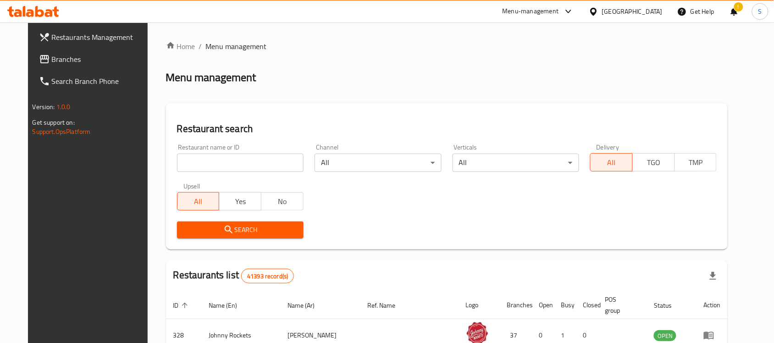
click at [52, 61] on span "Branches" at bounding box center [101, 59] width 98 height 11
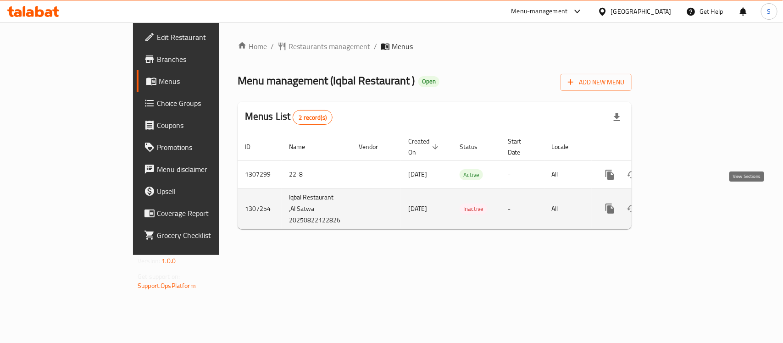
click at [687, 200] on link "enhanced table" at bounding box center [676, 209] width 22 height 22
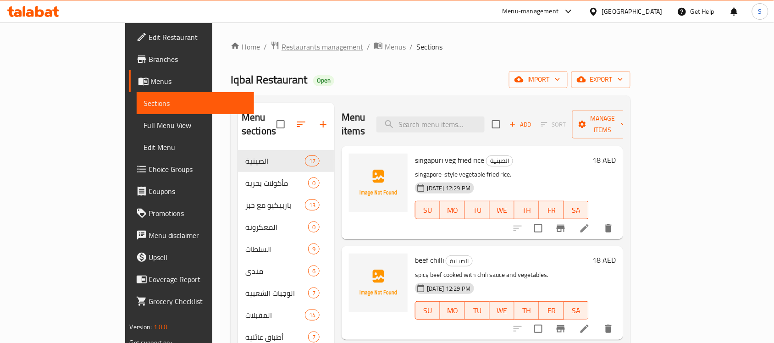
click at [282, 47] on span "Restaurants management" at bounding box center [323, 46] width 82 height 11
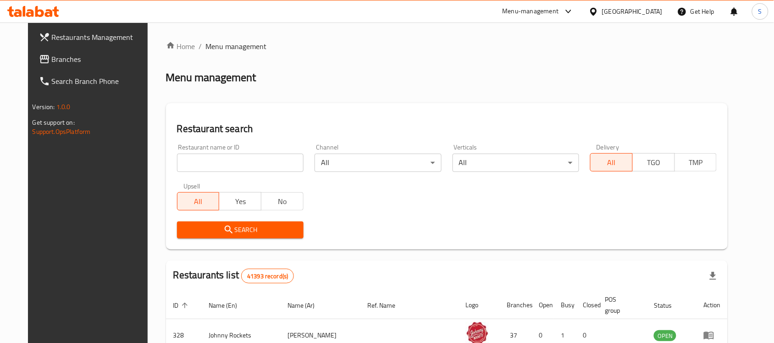
click at [52, 58] on span "Branches" at bounding box center [101, 59] width 98 height 11
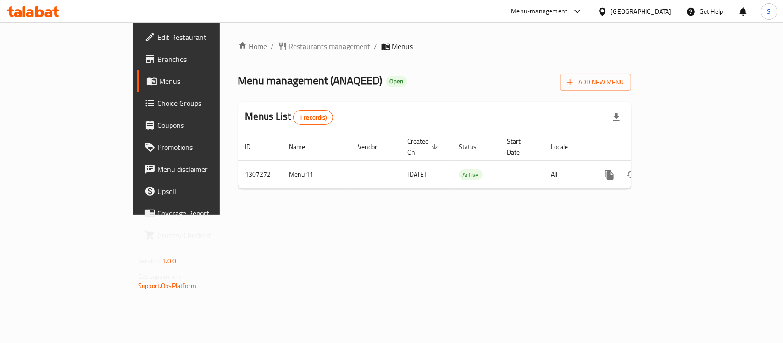
click at [289, 42] on span "Restaurants management" at bounding box center [330, 46] width 82 height 11
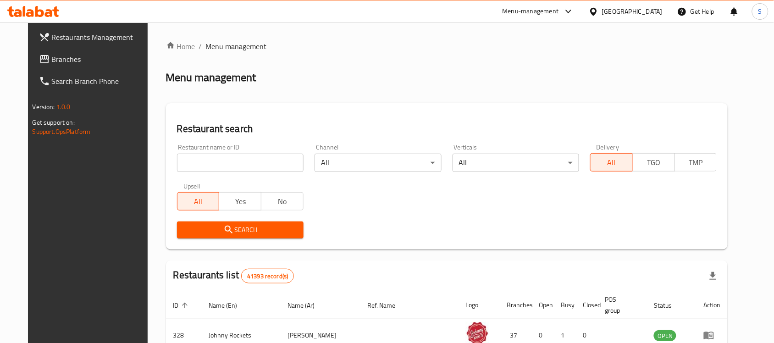
click at [52, 56] on span "Branches" at bounding box center [101, 59] width 98 height 11
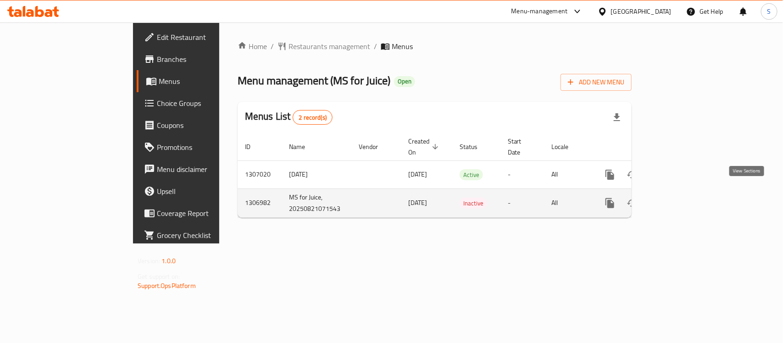
click at [681, 198] on icon "enhanced table" at bounding box center [675, 203] width 11 height 11
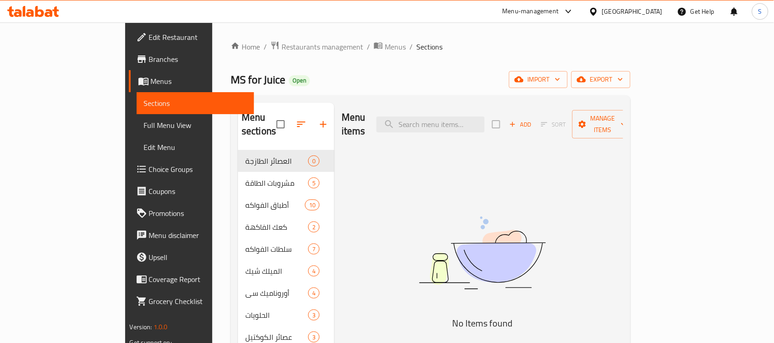
click at [149, 57] on span "Branches" at bounding box center [198, 59] width 98 height 11
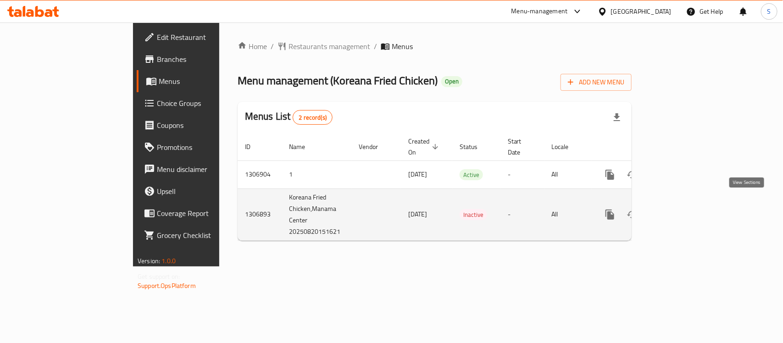
click at [680, 210] on icon "enhanced table" at bounding box center [676, 214] width 8 height 8
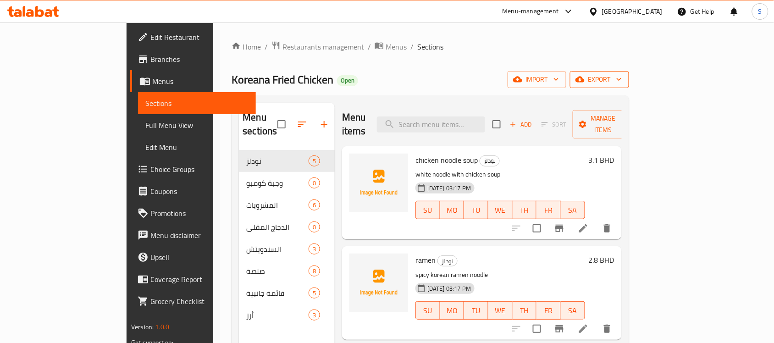
click at [622, 78] on span "export" at bounding box center [599, 79] width 44 height 11
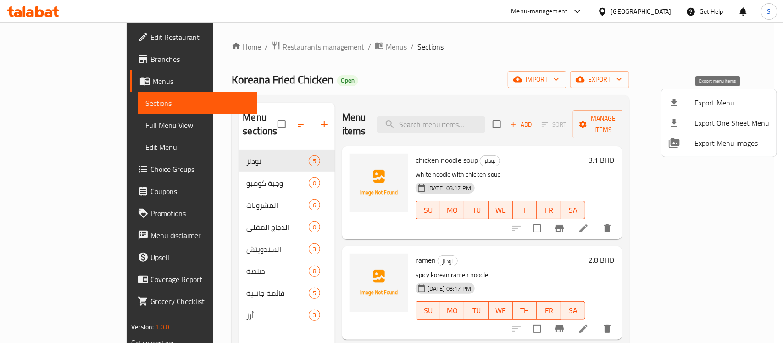
click at [702, 106] on span "Export Menu" at bounding box center [731, 102] width 75 height 11
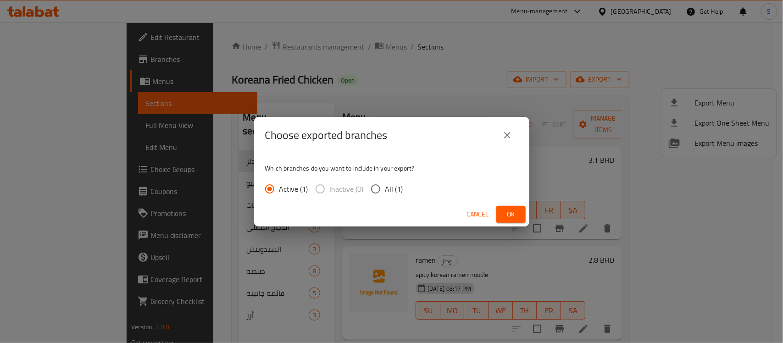
click at [383, 191] on input "All (1)" at bounding box center [375, 188] width 19 height 19
radio input "true"
click at [512, 216] on span "Ok" at bounding box center [510, 214] width 15 height 11
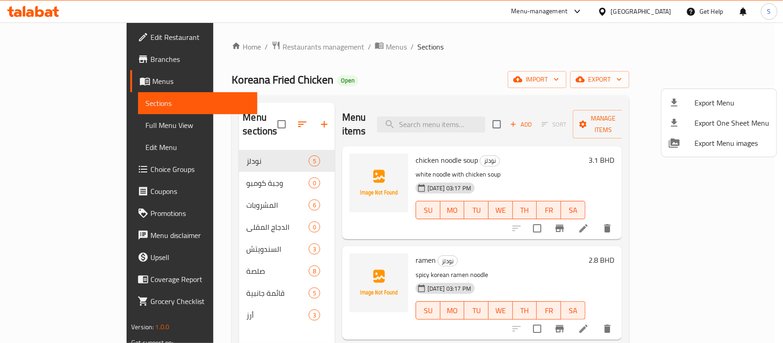
click at [33, 34] on div at bounding box center [391, 171] width 783 height 343
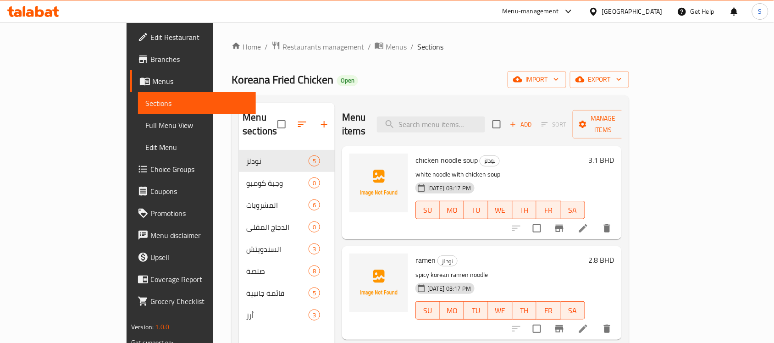
click at [150, 35] on span "Edit Restaurant" at bounding box center [199, 37] width 98 height 11
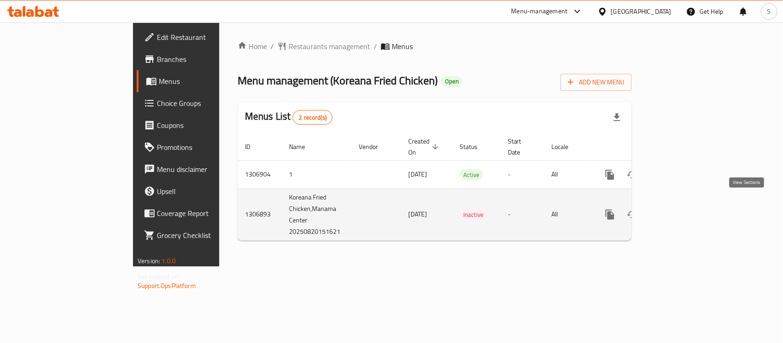
click at [681, 209] on icon "enhanced table" at bounding box center [675, 214] width 11 height 11
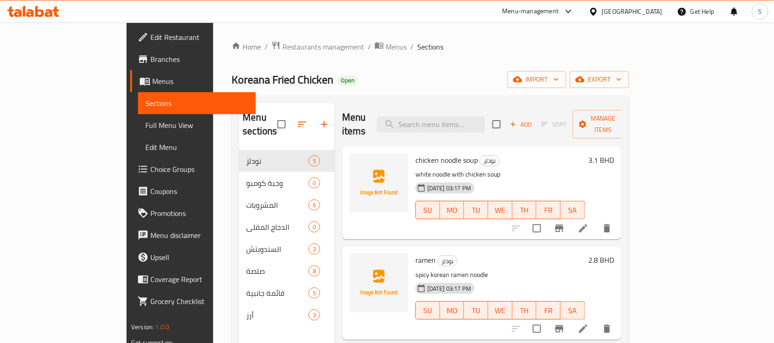
click at [145, 127] on span "Full Menu View" at bounding box center [196, 125] width 103 height 11
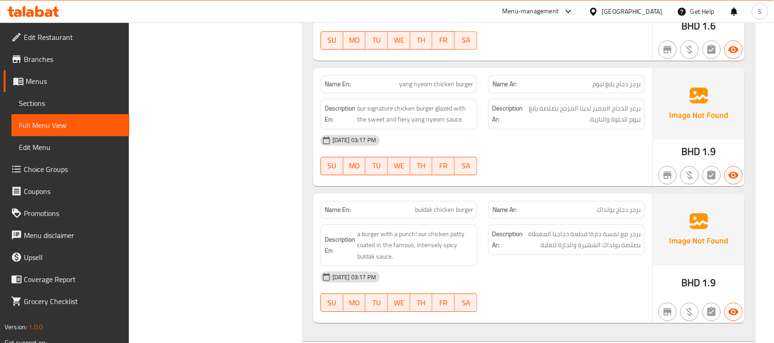
scroll to position [1584, 0]
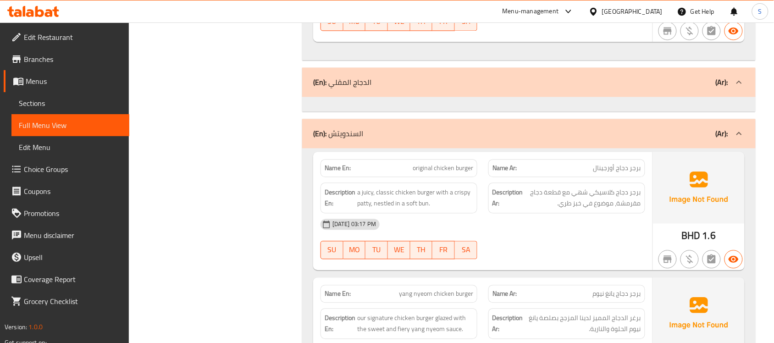
click at [490, 145] on div "(En): السندويتش (Ar):" at bounding box center [528, 133] width 453 height 29
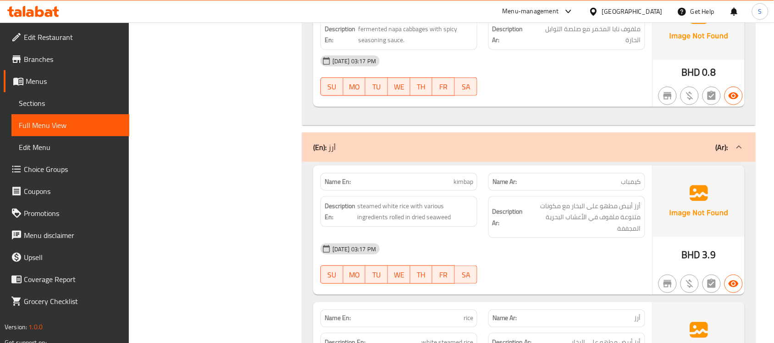
scroll to position [3288, 0]
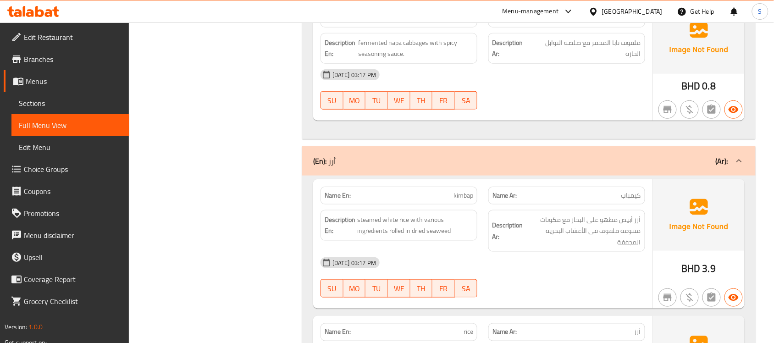
click at [468, 161] on div "(En): أرز (Ar):" at bounding box center [520, 160] width 415 height 11
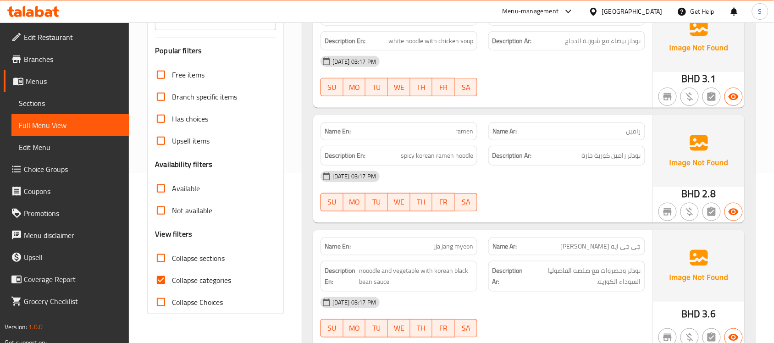
scroll to position [0, 0]
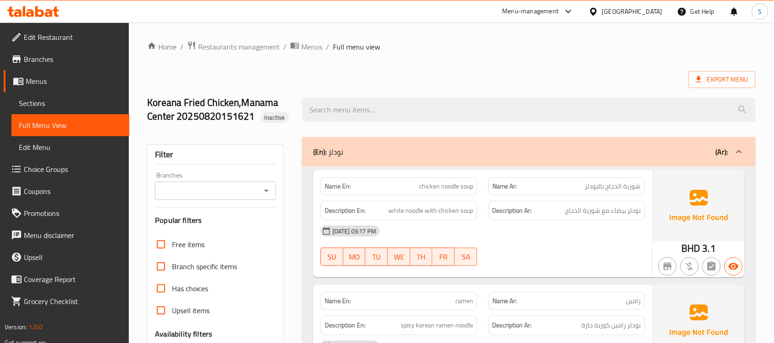
click at [512, 156] on div "(En): نودلز (Ar):" at bounding box center [520, 151] width 415 height 11
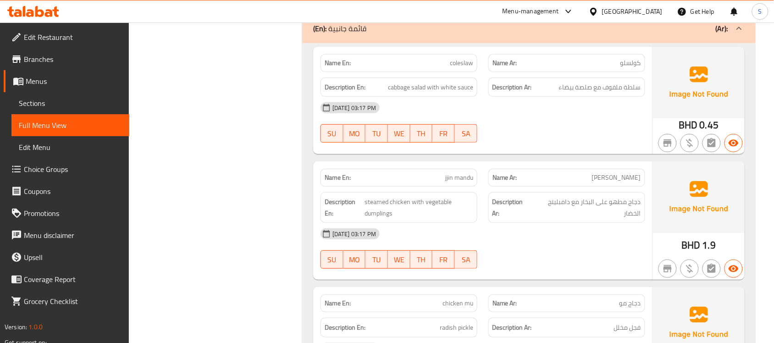
scroll to position [2387, 0]
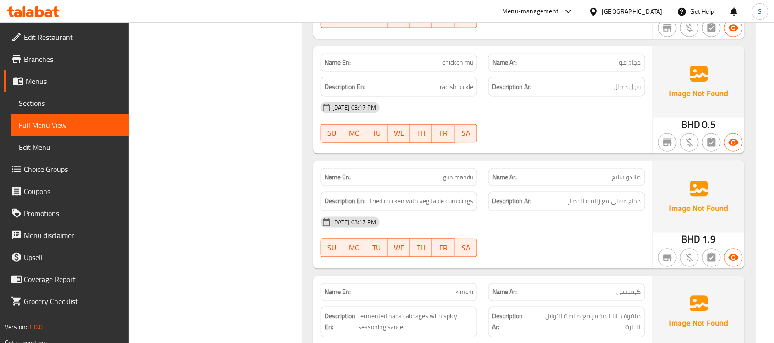
click at [454, 172] on span "gun mandu" at bounding box center [458, 177] width 30 height 10
copy span "gun mandu"
click at [618, 196] on span "دجاج مقلي مع زلابية الخضار" at bounding box center [604, 201] width 73 height 11
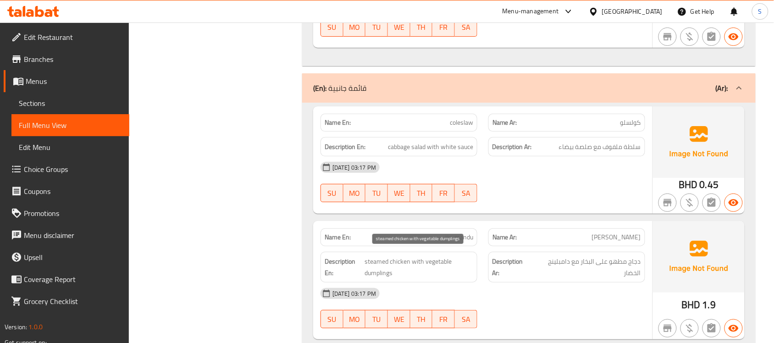
scroll to position [1984, 0]
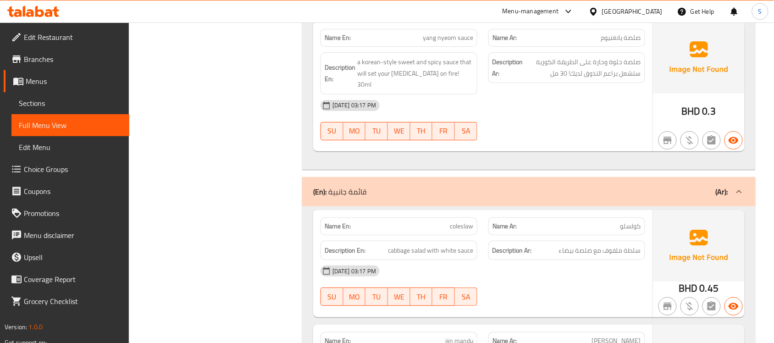
click at [448, 179] on div "(En): قائمة جانبية (Ar):" at bounding box center [528, 191] width 453 height 29
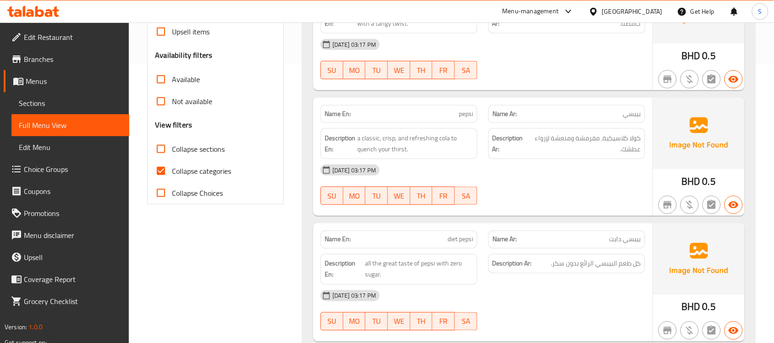
scroll to position [164, 0]
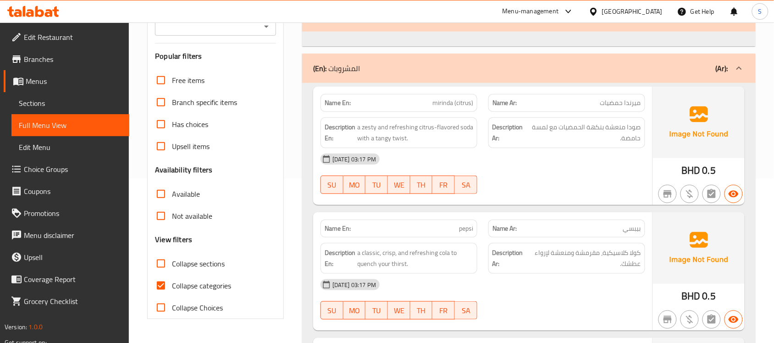
click at [482, 72] on div "(En): المشروبات (Ar):" at bounding box center [520, 68] width 415 height 11
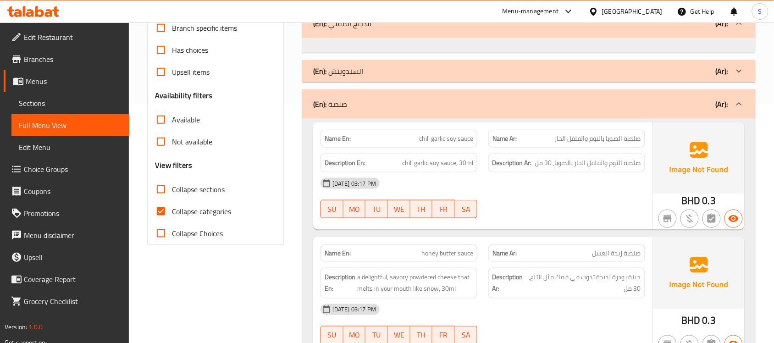
scroll to position [235, 0]
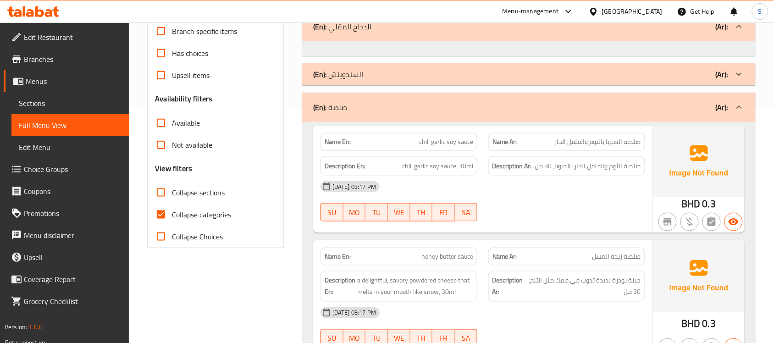
click at [649, 12] on div "Bahrain" at bounding box center [632, 11] width 61 height 10
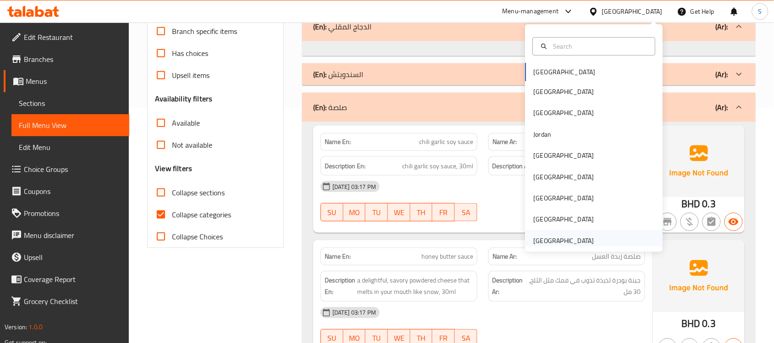
click at [548, 234] on div "[GEOGRAPHIC_DATA]" at bounding box center [563, 240] width 75 height 21
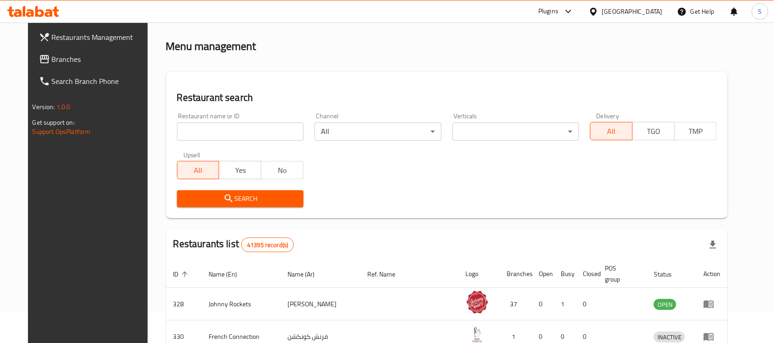
scroll to position [235, 0]
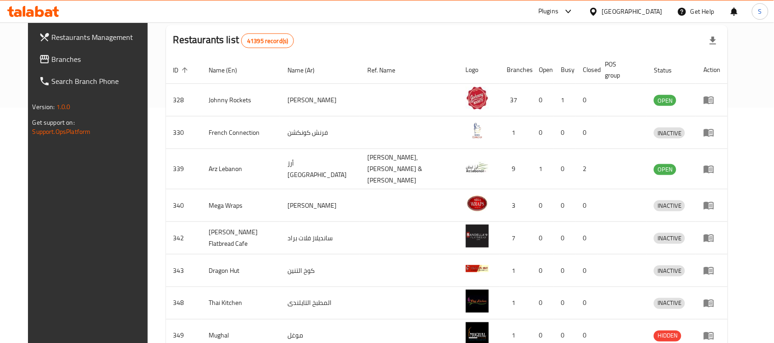
click at [52, 56] on span "Branches" at bounding box center [101, 59] width 98 height 11
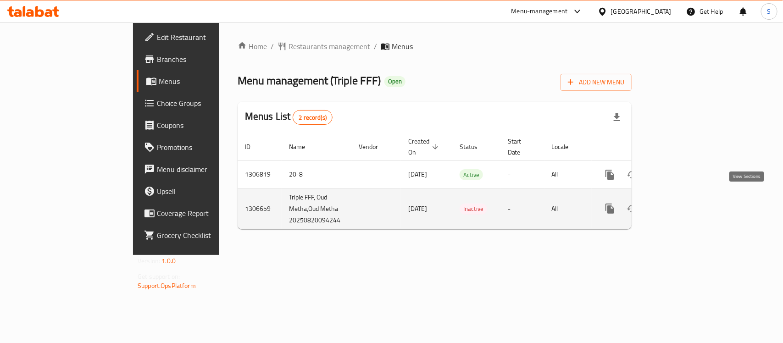
click at [687, 199] on link "enhanced table" at bounding box center [676, 209] width 22 height 22
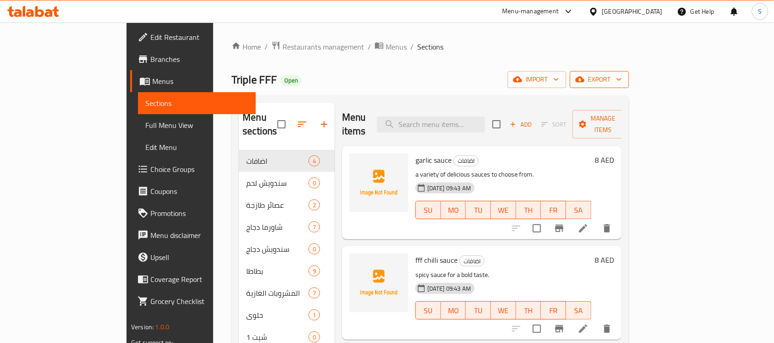
click at [622, 76] on span "export" at bounding box center [599, 79] width 44 height 11
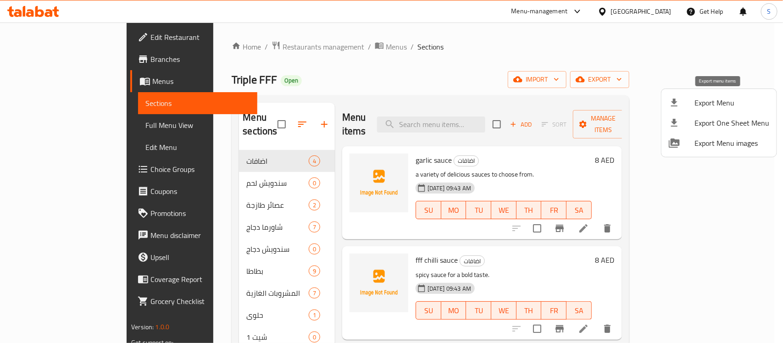
click at [709, 104] on span "Export Menu" at bounding box center [731, 102] width 75 height 11
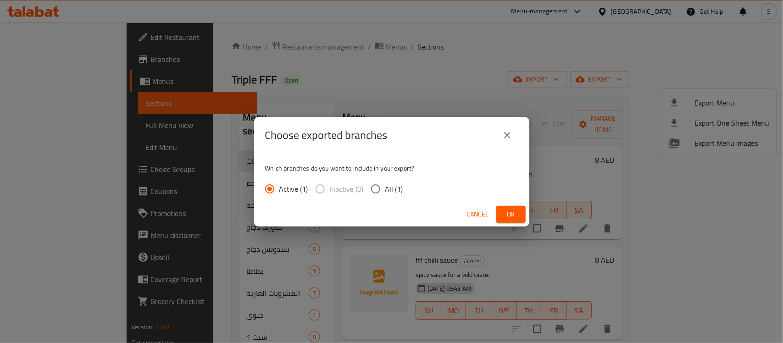
click at [378, 192] on input "All (1)" at bounding box center [375, 188] width 19 height 19
radio input "true"
click at [503, 210] on span "Ok" at bounding box center [510, 214] width 15 height 11
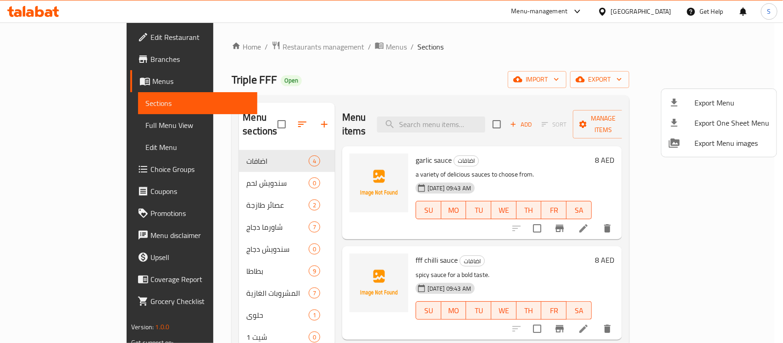
click at [405, 46] on div at bounding box center [391, 171] width 783 height 343
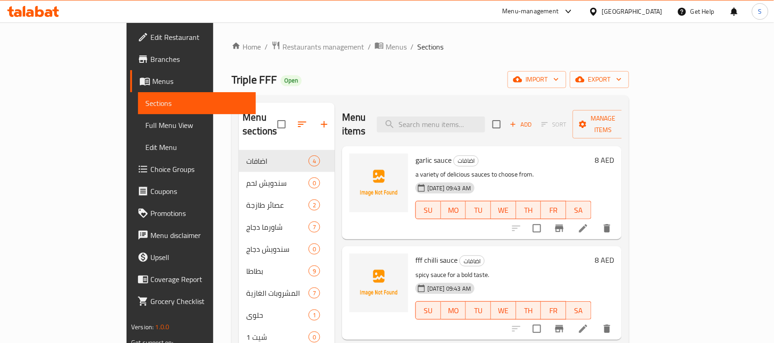
click at [150, 35] on span "Edit Restaurant" at bounding box center [199, 37] width 98 height 11
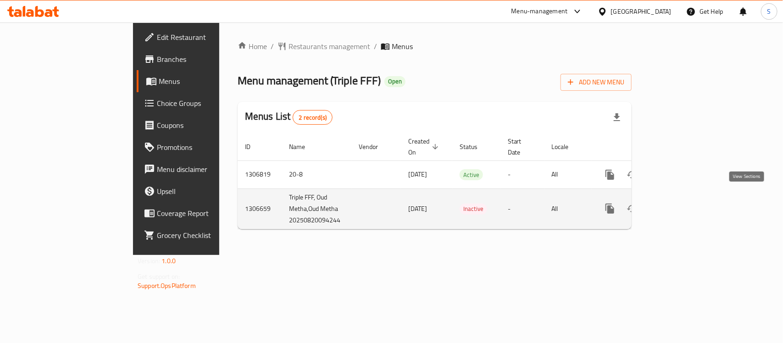
click at [680, 204] on icon "enhanced table" at bounding box center [676, 208] width 8 height 8
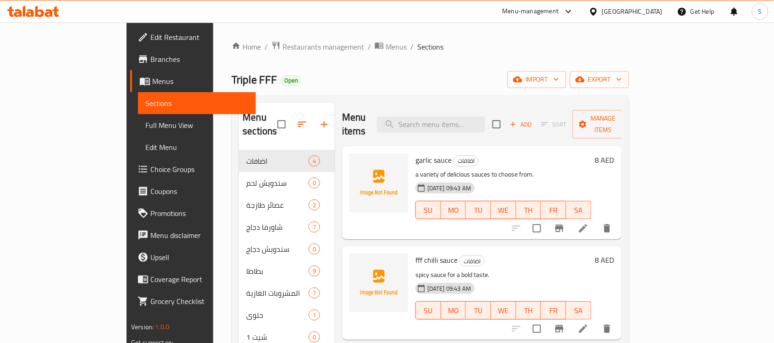
click at [145, 123] on span "Full Menu View" at bounding box center [196, 125] width 103 height 11
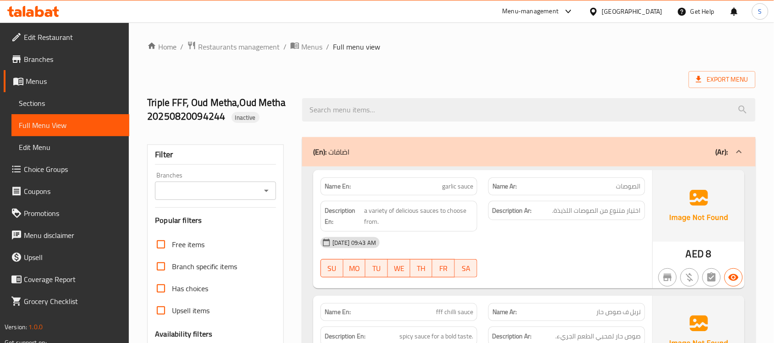
click at [532, 74] on div "Export Menu" at bounding box center [451, 79] width 608 height 17
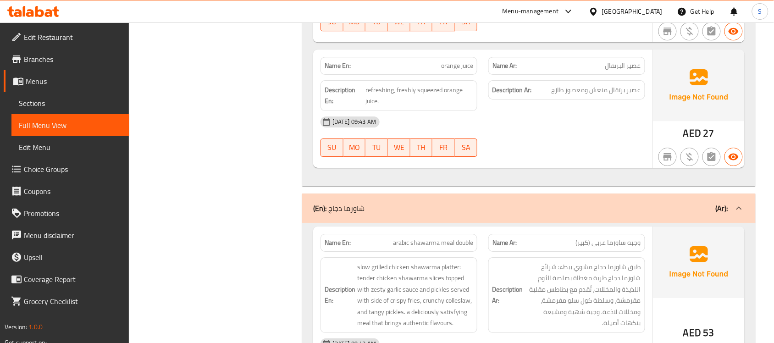
scroll to position [783, 0]
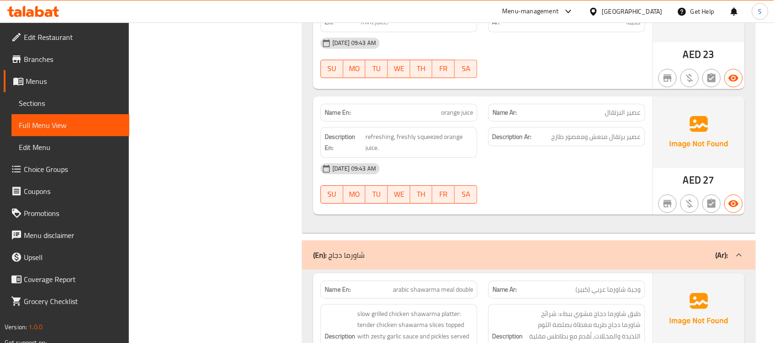
drag, startPoint x: 414, startPoint y: 256, endPoint x: 420, endPoint y: 257, distance: 5.6
click at [415, 257] on div "(En): شاورما دجاج (Ar):" at bounding box center [520, 254] width 415 height 11
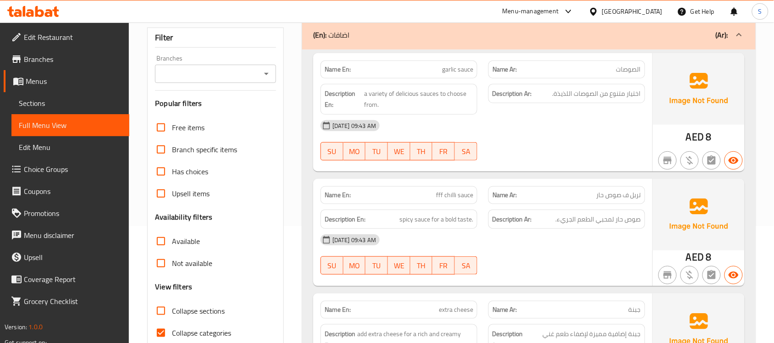
scroll to position [129, 0]
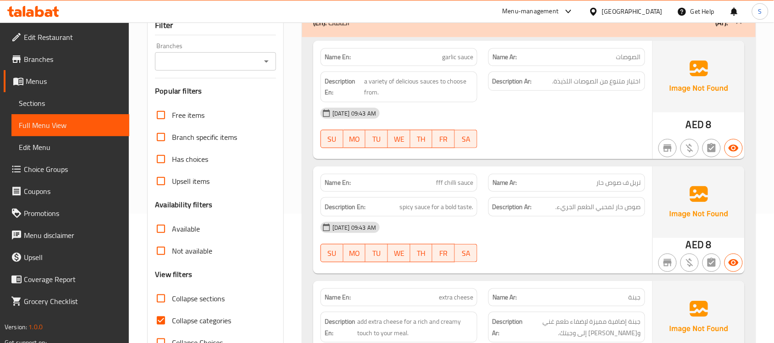
click at [456, 55] on span "garlic sauce" at bounding box center [457, 57] width 31 height 10
click at [457, 55] on span "garlic sauce" at bounding box center [457, 57] width 31 height 10
click at [604, 119] on div "[DATE] 09:43 AM" at bounding box center [483, 113] width 336 height 22
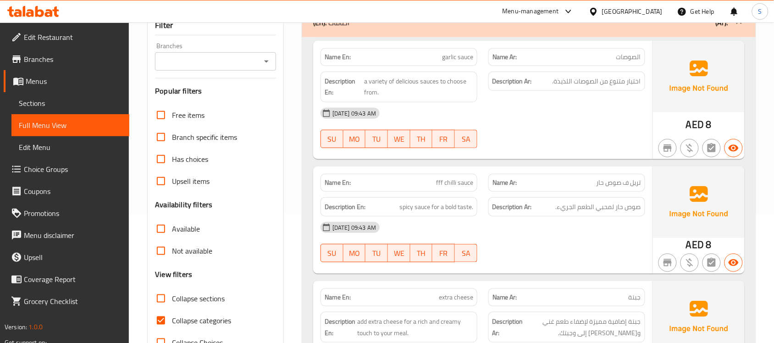
click at [461, 187] on span "fff chilli sauce" at bounding box center [454, 183] width 37 height 10
copy span "fff chilli sauce"
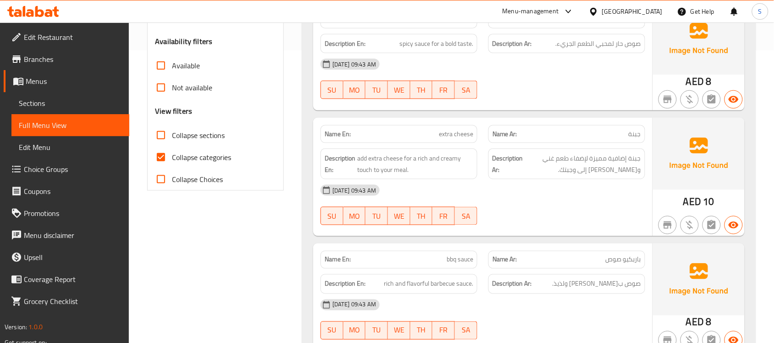
scroll to position [292, 0]
click at [453, 133] on span "extra cheese" at bounding box center [456, 135] width 34 height 10
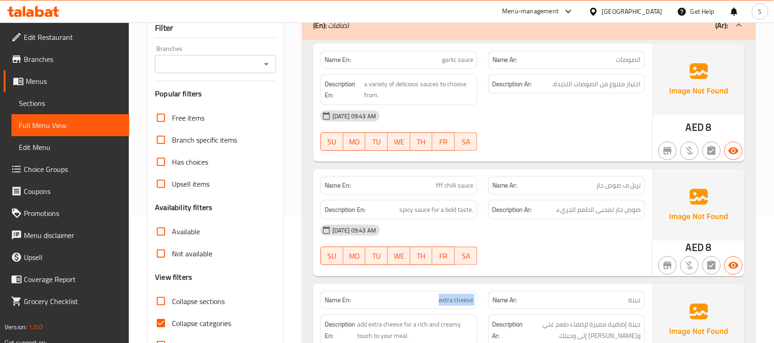
scroll to position [0, 0]
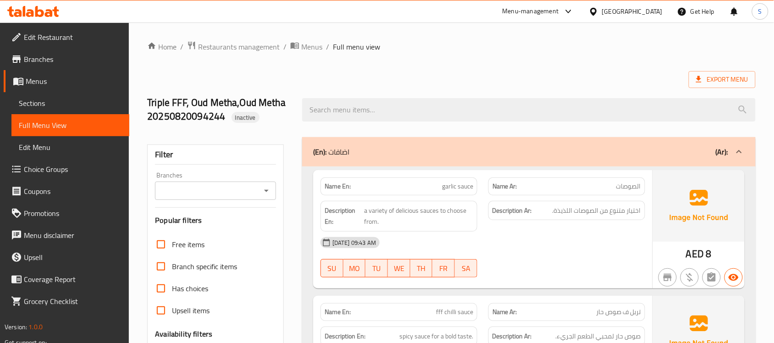
click at [507, 140] on div "(En): اضافات (Ar):" at bounding box center [528, 151] width 453 height 29
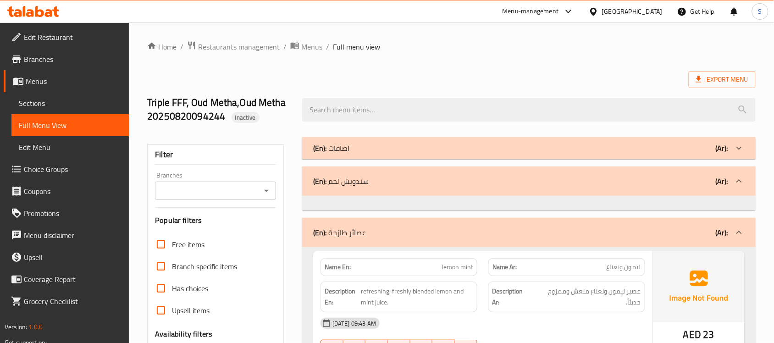
scroll to position [984, 0]
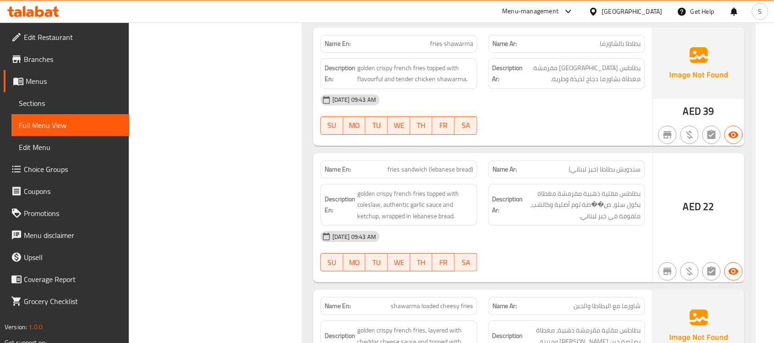
click at [608, 198] on span "بطاطس مقلية ذهبية مقرمشة مغطاة بكول سلو، ص��صة ثوم أصلية وكاتشب، ملفوفة في خبز …" at bounding box center [583, 205] width 116 height 34
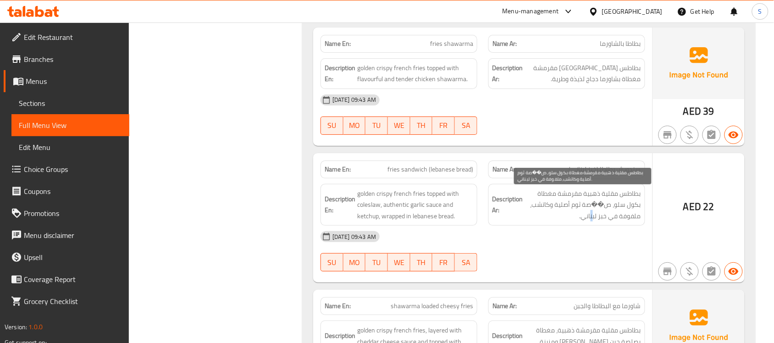
click at [592, 215] on span "بطاطس مقلية ذهبية مقرمشة مغطاة بكول سلو، ص��صة ثوم أصلية وكاتشب، ملفوفة في خبز …" at bounding box center [583, 205] width 116 height 34
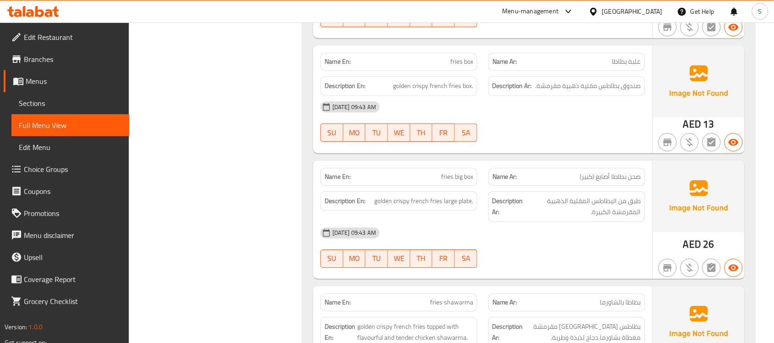
scroll to position [731, 0]
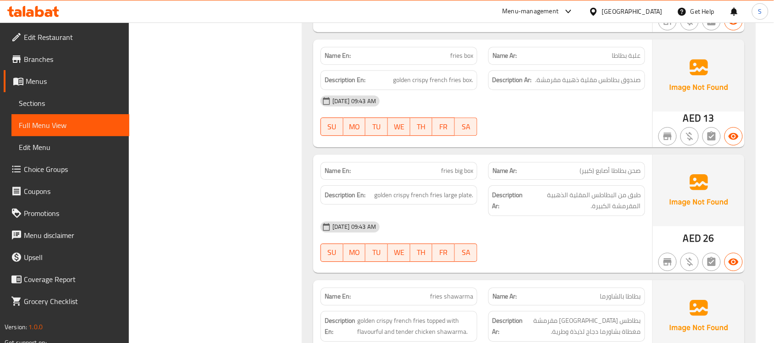
click at [462, 174] on span "fries big box" at bounding box center [457, 171] width 32 height 10
copy span "fries big box"
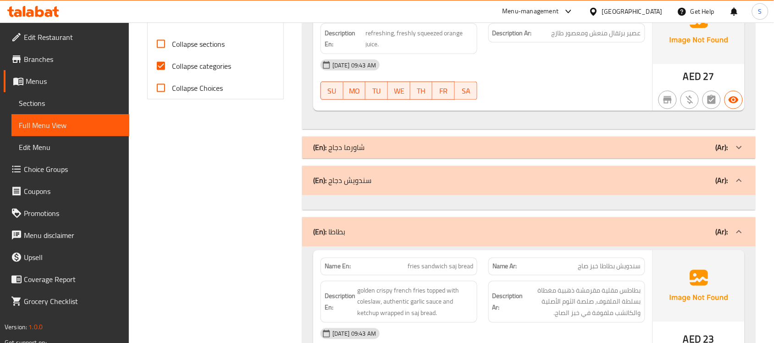
scroll to position [364, 0]
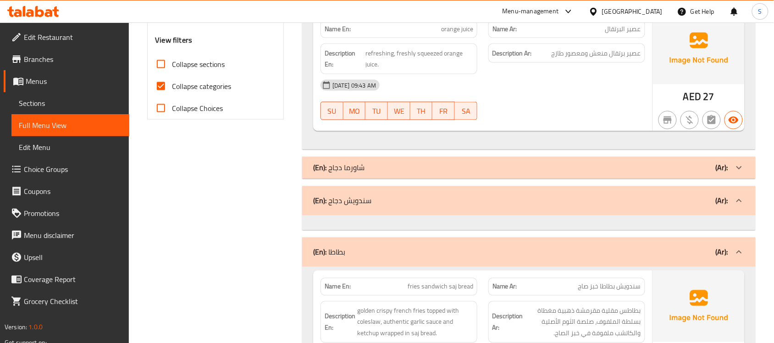
click at [392, 254] on div "(En): بطاطا (Ar):" at bounding box center [520, 252] width 415 height 11
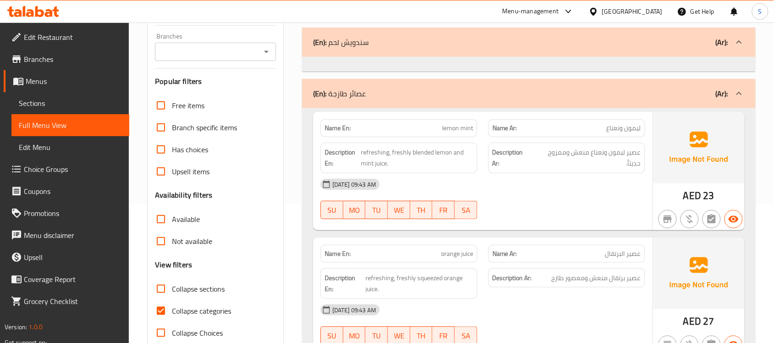
scroll to position [134, 0]
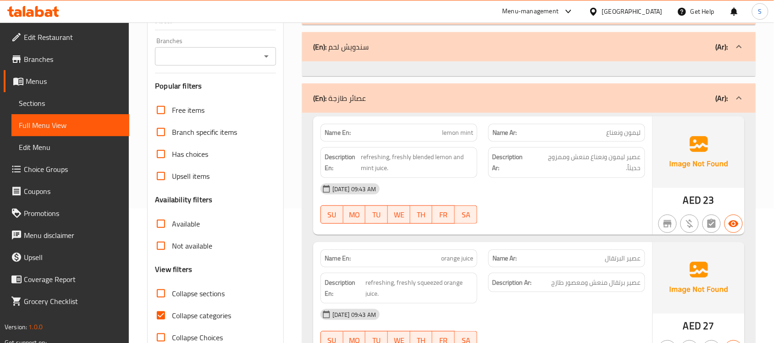
click at [421, 108] on div "(En): عصائر طازجة (Ar):" at bounding box center [528, 97] width 453 height 29
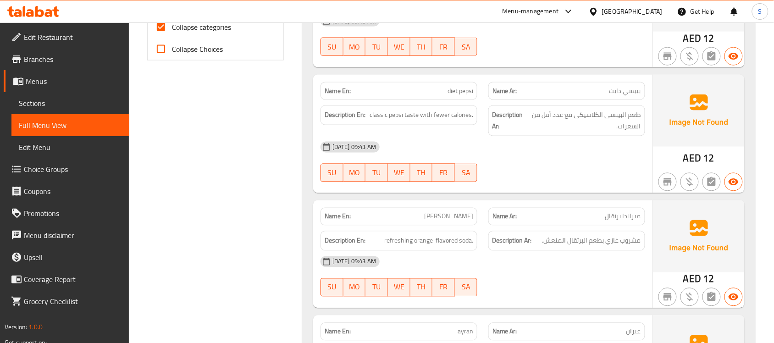
scroll to position [193, 0]
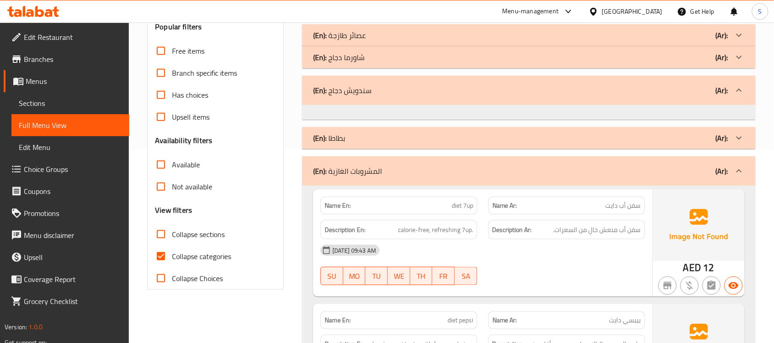
click at [395, 167] on div "(En): المشروبات الغازية (Ar):" at bounding box center [520, 171] width 415 height 11
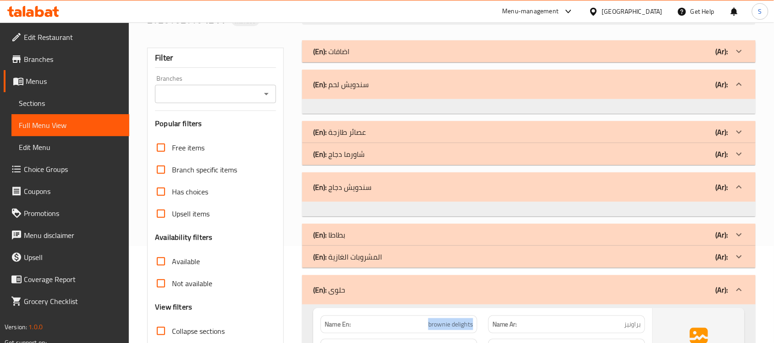
scroll to position [0, 0]
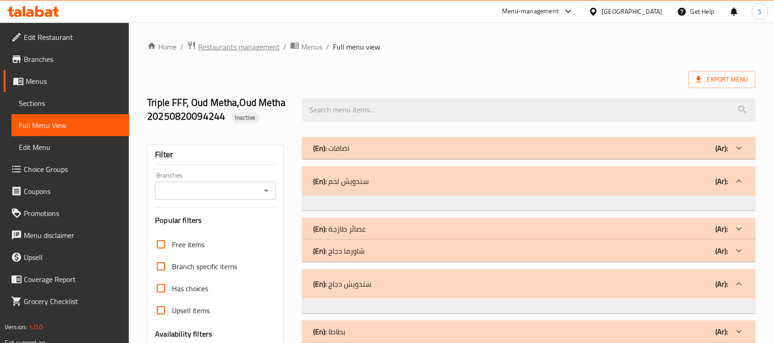
click at [239, 44] on span "Restaurants management" at bounding box center [239, 46] width 82 height 11
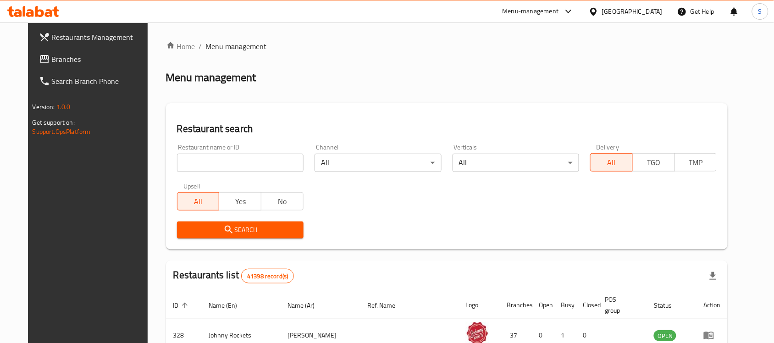
click at [52, 54] on span "Branches" at bounding box center [101, 59] width 98 height 11
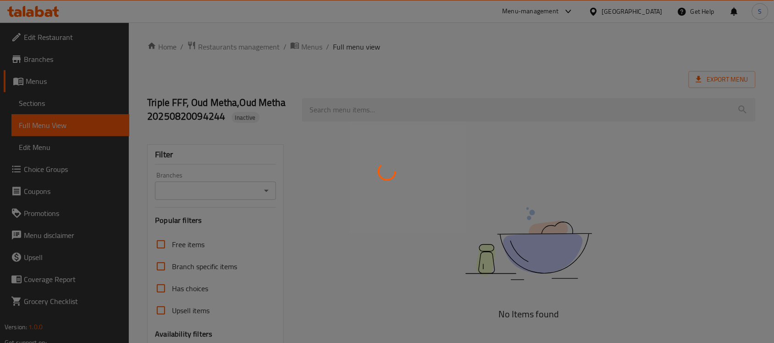
click at [54, 35] on div at bounding box center [387, 171] width 774 height 343
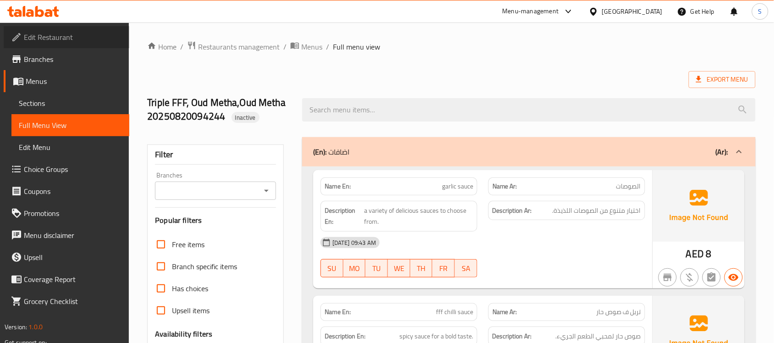
click at [63, 34] on span "Edit Restaurant" at bounding box center [73, 37] width 98 height 11
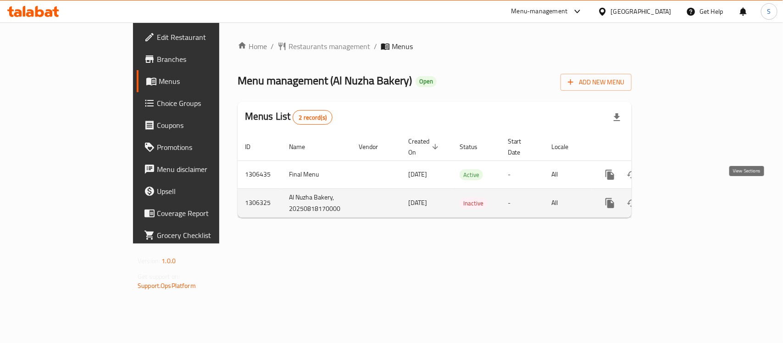
click at [681, 198] on icon "enhanced table" at bounding box center [675, 203] width 11 height 11
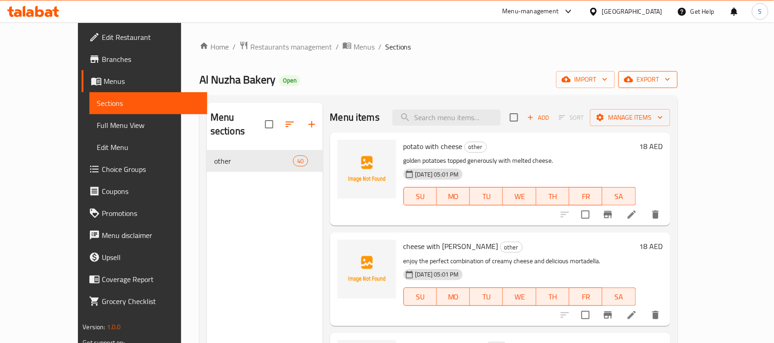
click at [670, 81] on span "export" at bounding box center [648, 79] width 44 height 11
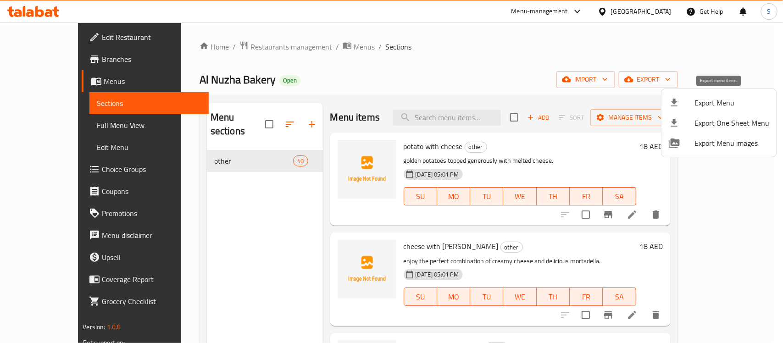
click at [693, 105] on div at bounding box center [682, 102] width 26 height 11
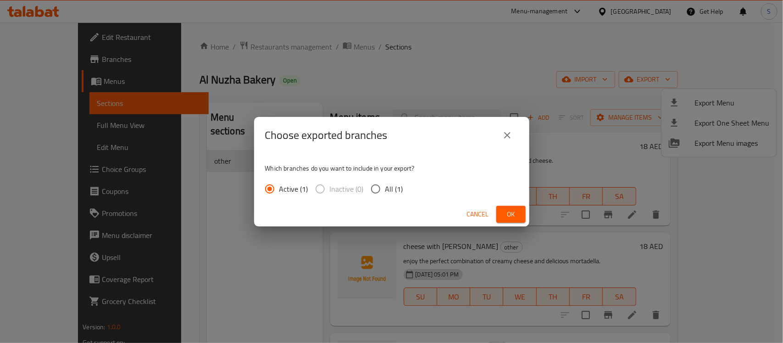
click at [399, 184] on span "All (1)" at bounding box center [394, 188] width 18 height 11
click at [385, 184] on input "All (1)" at bounding box center [375, 188] width 19 height 19
radio input "true"
click at [505, 209] on span "Ok" at bounding box center [510, 214] width 15 height 11
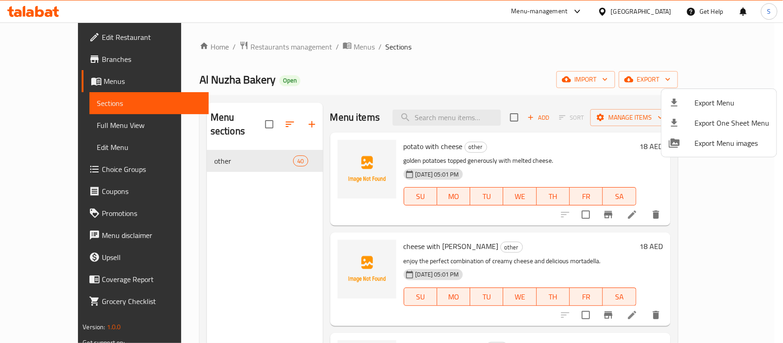
click at [32, 39] on div at bounding box center [391, 171] width 783 height 343
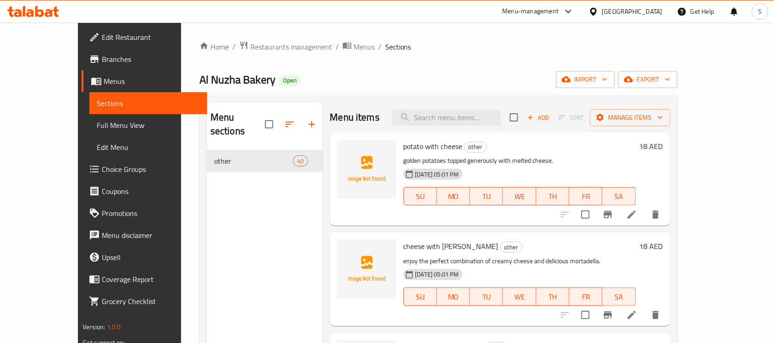
click at [102, 39] on span "Edit Restaurant" at bounding box center [151, 37] width 98 height 11
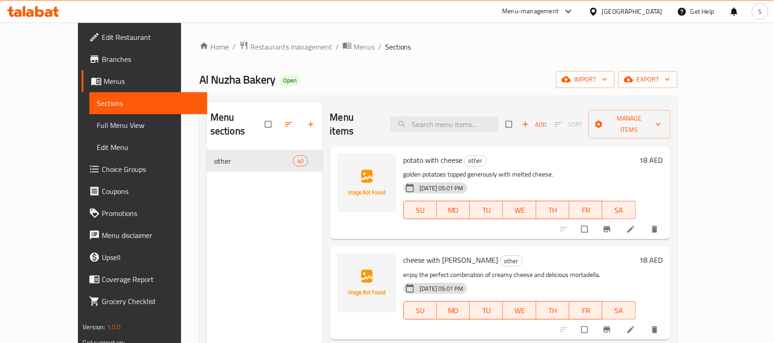
click at [97, 124] on span "Full Menu View" at bounding box center [148, 125] width 103 height 11
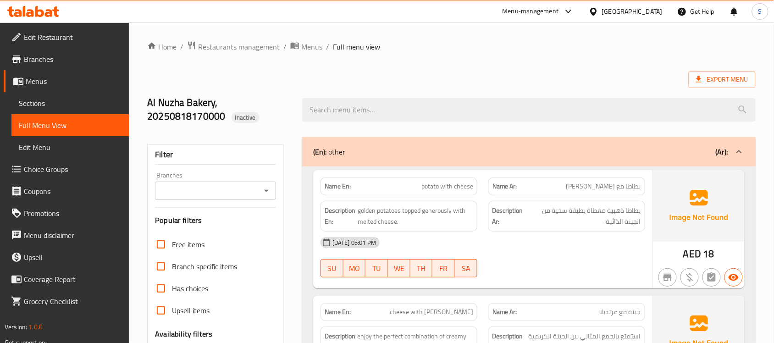
scroll to position [393, 0]
